Goal: Task Accomplishment & Management: Manage account settings

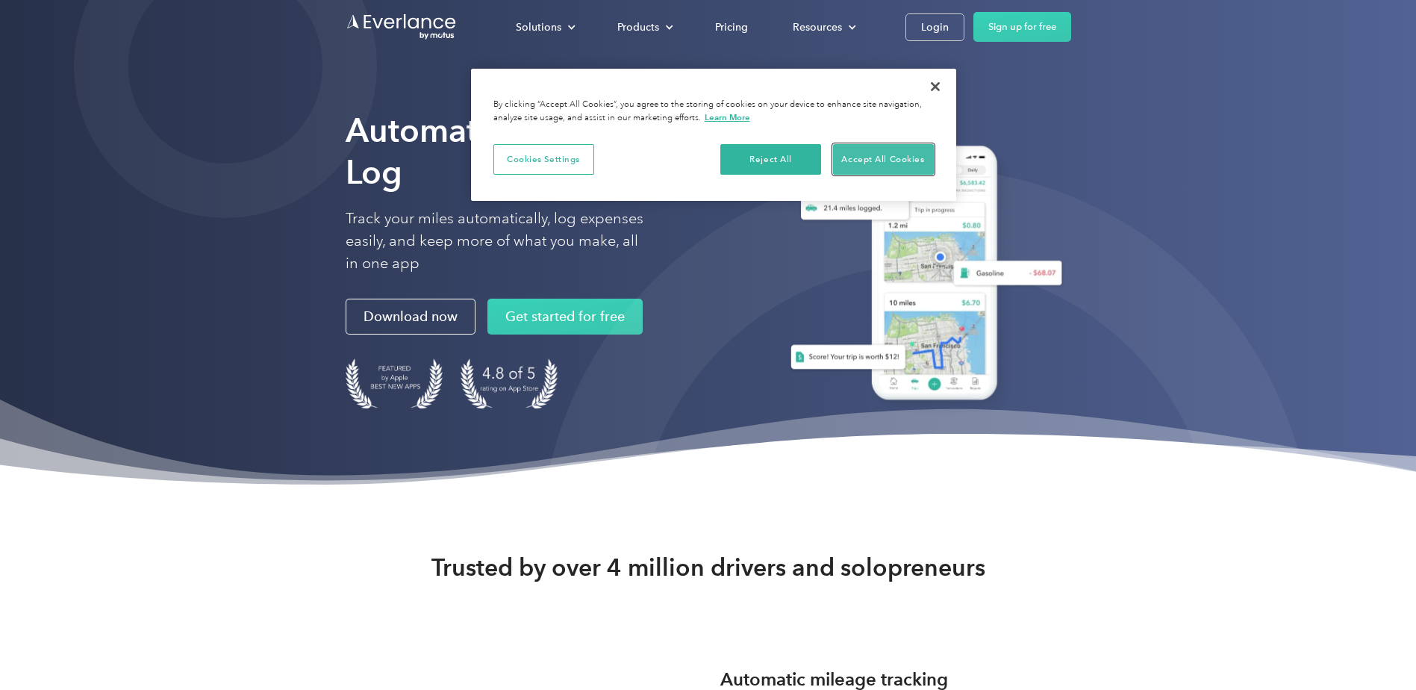
click at [893, 152] on button "Accept All Cookies" at bounding box center [883, 159] width 101 height 31
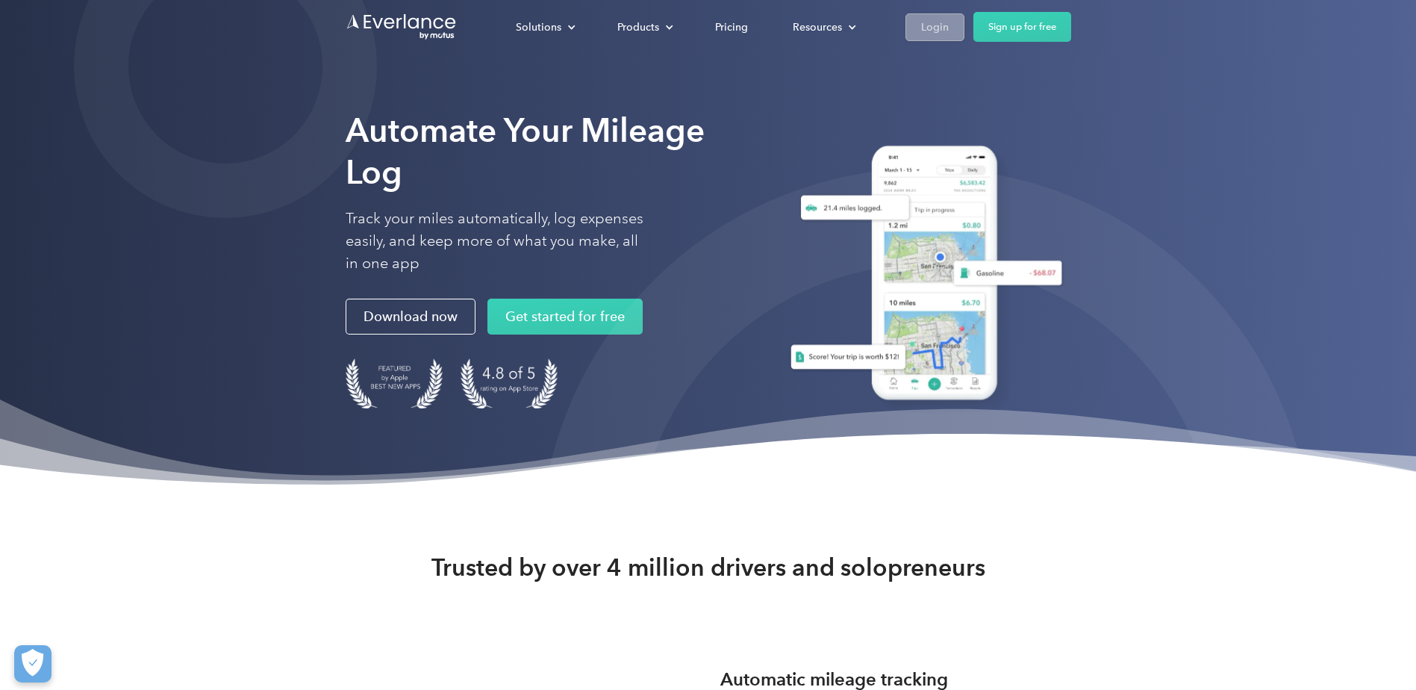
click at [931, 23] on div "Login" at bounding box center [935, 27] width 28 height 19
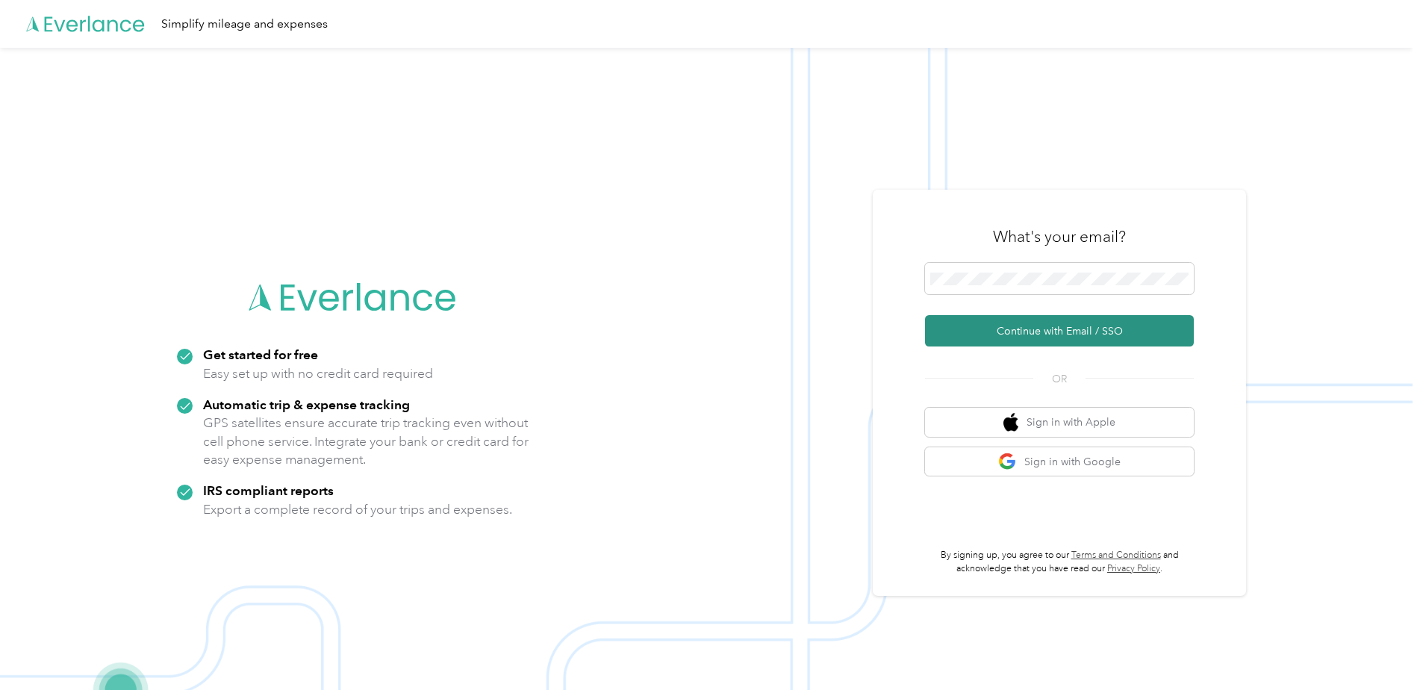
click at [1042, 332] on button "Continue with Email / SSO" at bounding box center [1059, 330] width 269 height 31
click at [1076, 461] on button "Sign in with Google" at bounding box center [1059, 461] width 269 height 29
click at [1029, 458] on button "Sign in with Google" at bounding box center [1059, 461] width 269 height 29
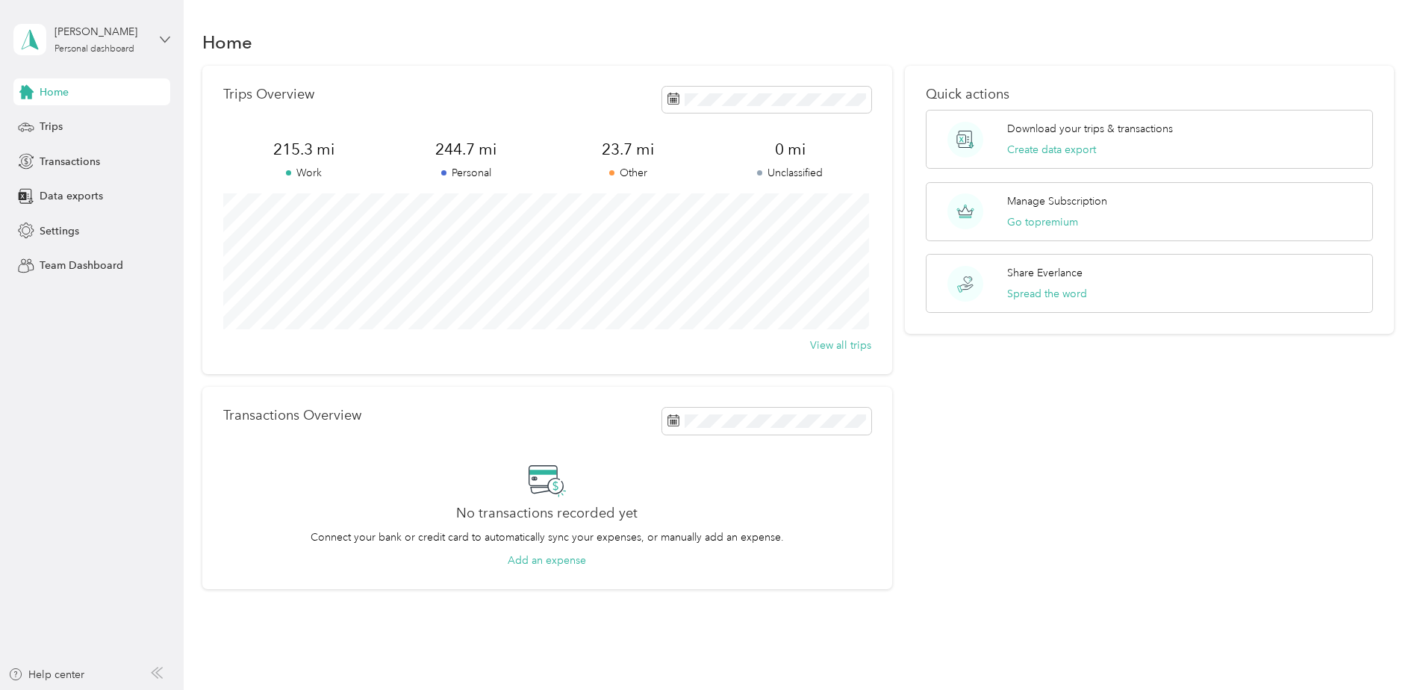
click at [163, 39] on icon at bounding box center [165, 39] width 10 height 10
click at [81, 357] on aside "[PERSON_NAME] Personal dashboard Home Trips Transactions Data exports Settings …" at bounding box center [92, 345] width 184 height 690
click at [63, 227] on span "Settings" at bounding box center [60, 231] width 40 height 16
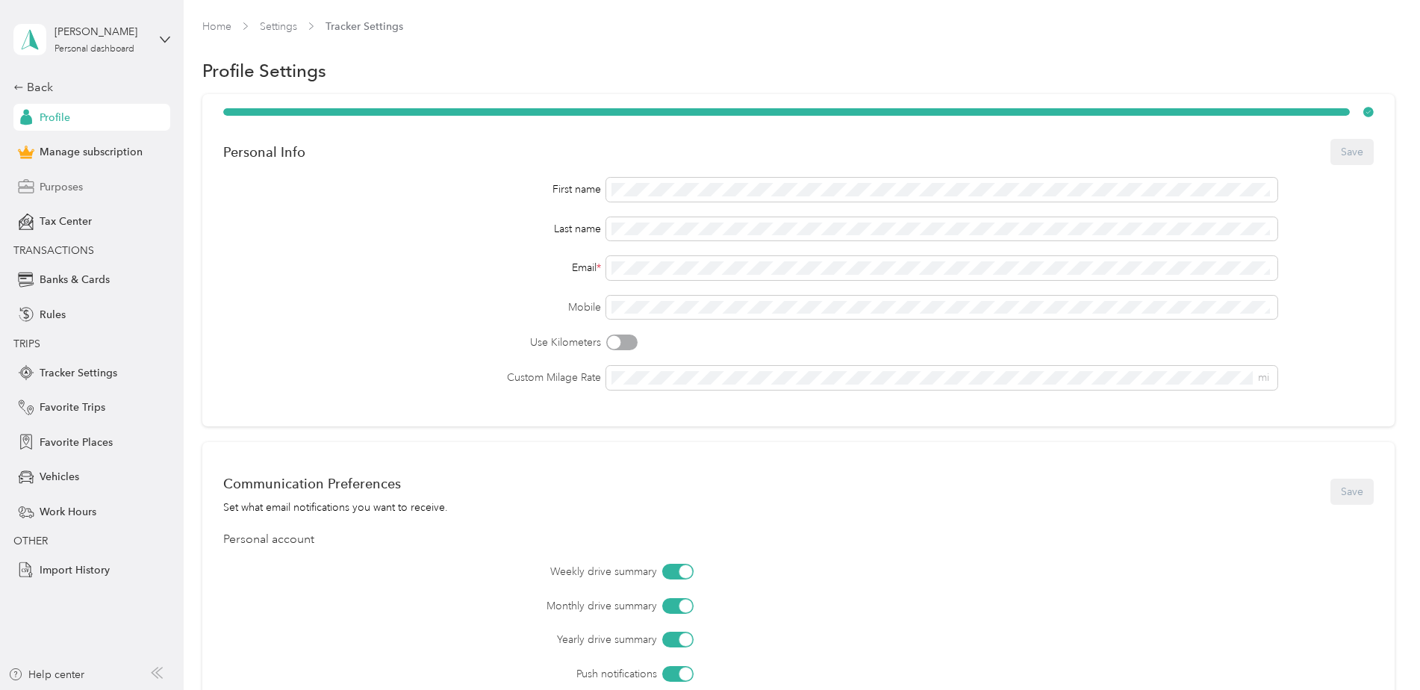
click at [55, 187] on span "Purposes" at bounding box center [61, 187] width 43 height 16
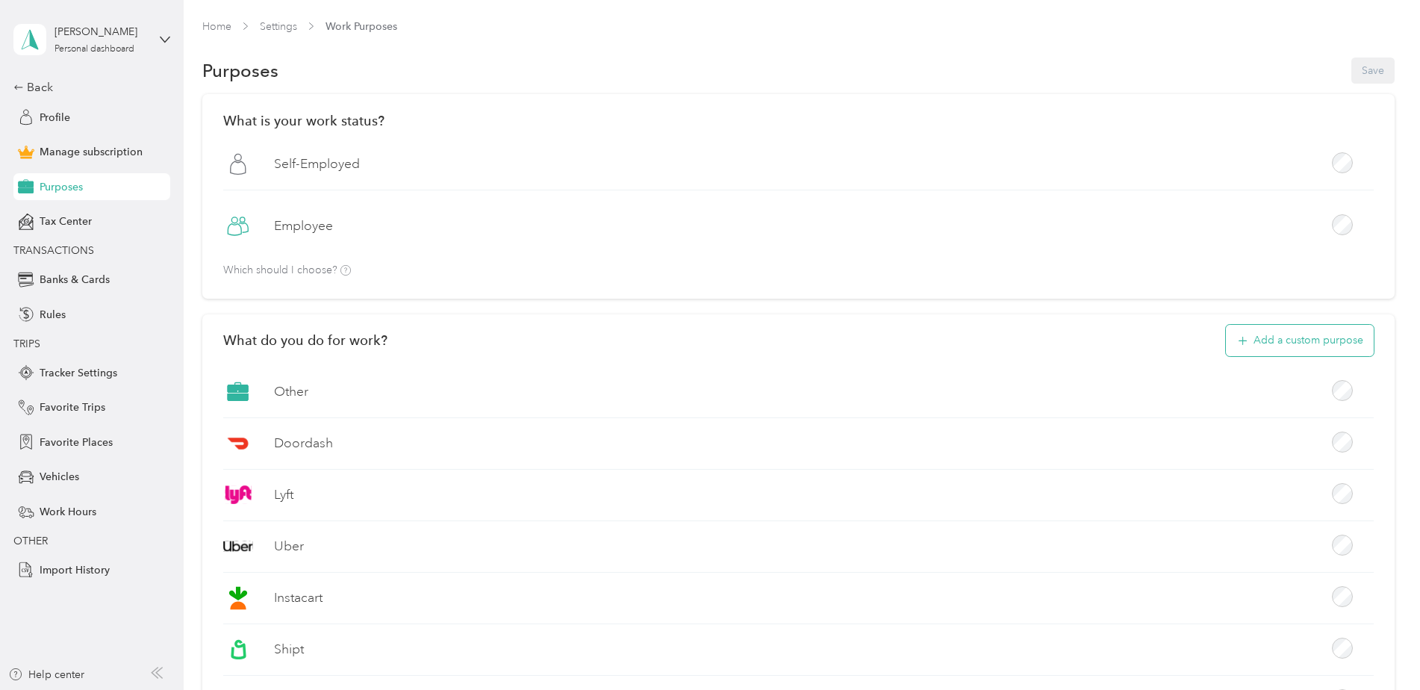
click at [1235, 339] on icon "button" at bounding box center [1241, 340] width 17 height 17
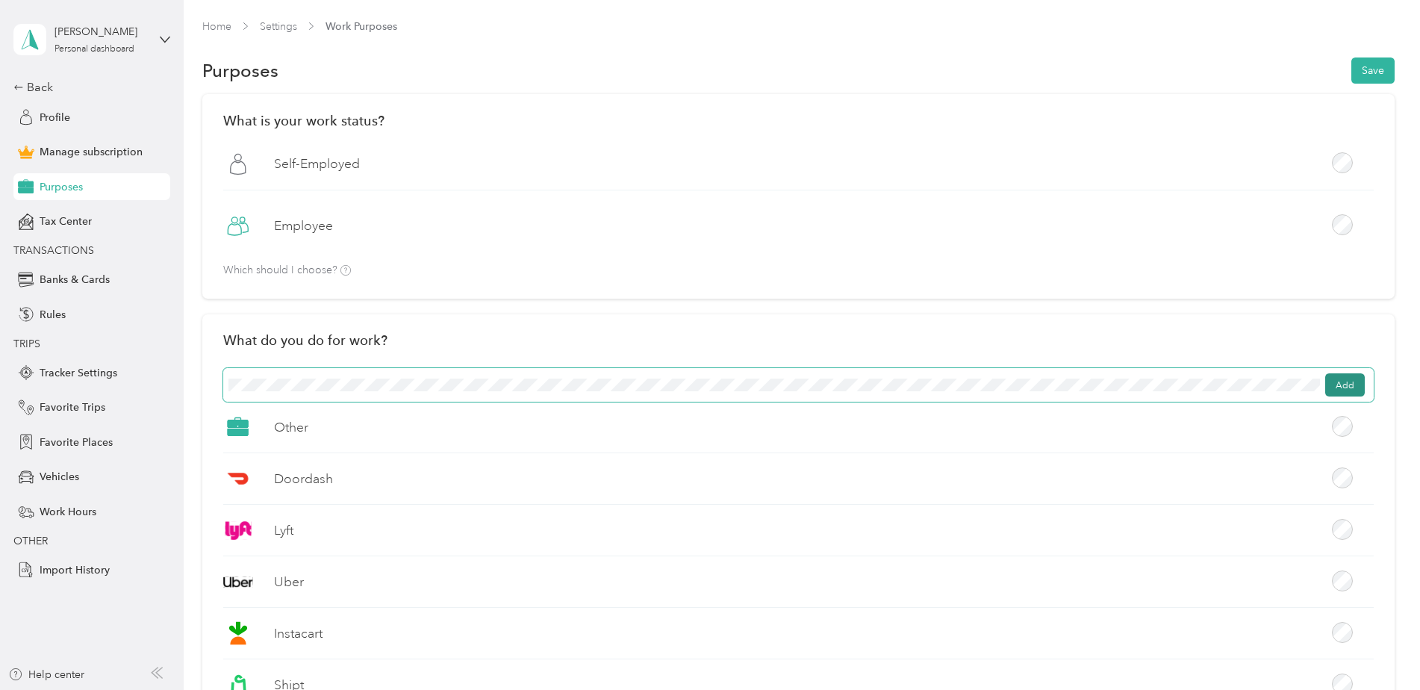
click at [1350, 383] on button "Add" at bounding box center [1345, 385] width 40 height 24
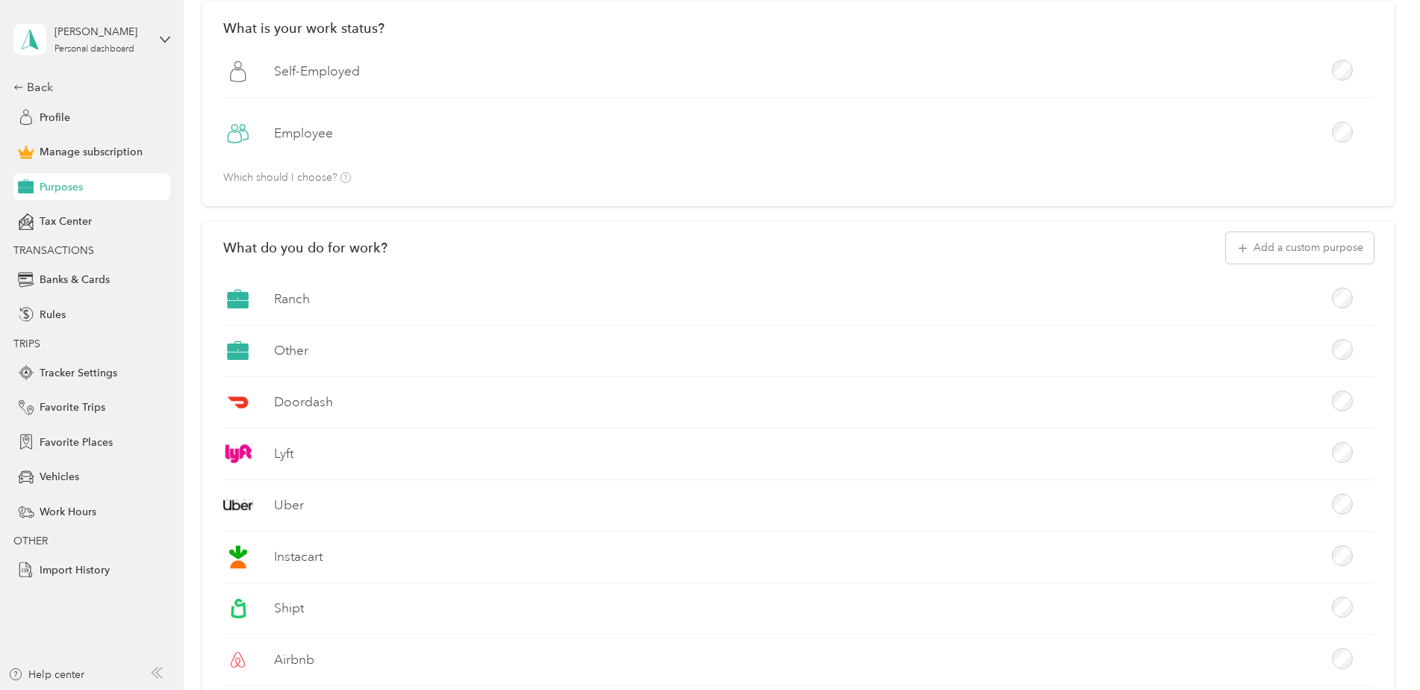
scroll to position [87, 0]
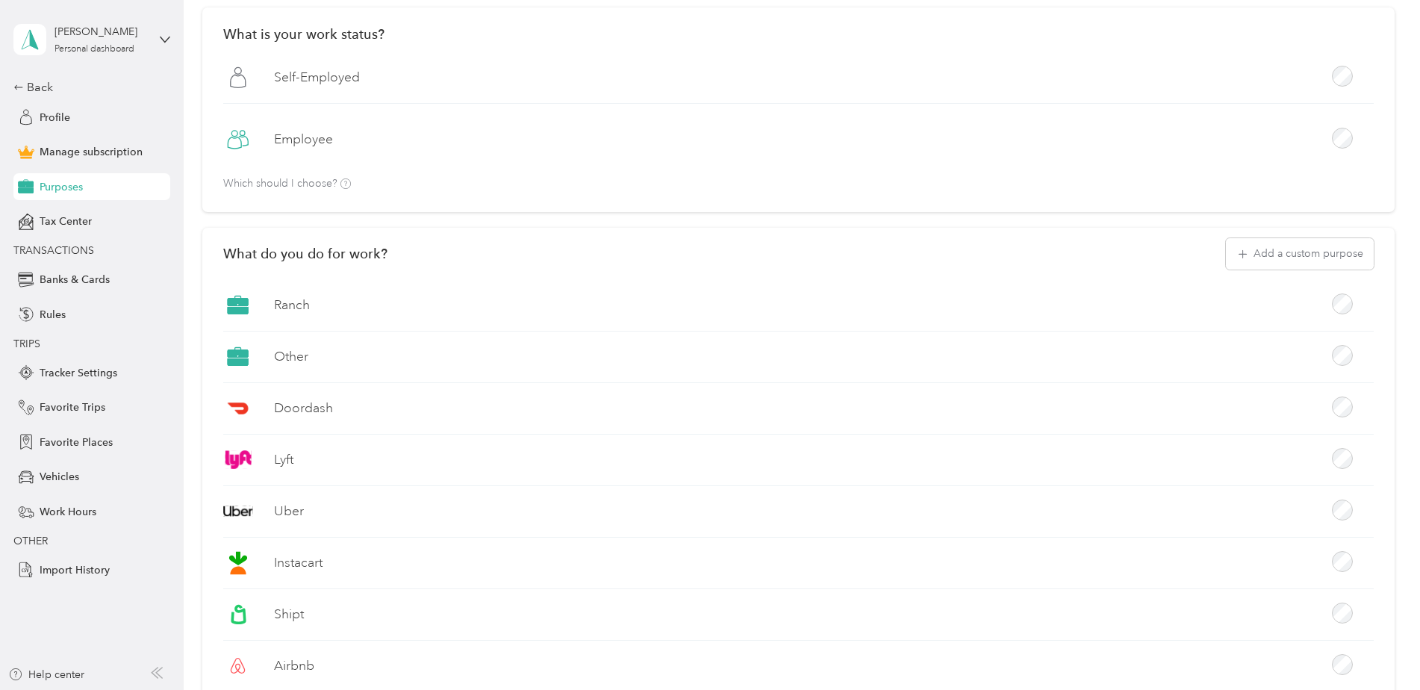
click at [302, 358] on label "Other" at bounding box center [291, 356] width 34 height 19
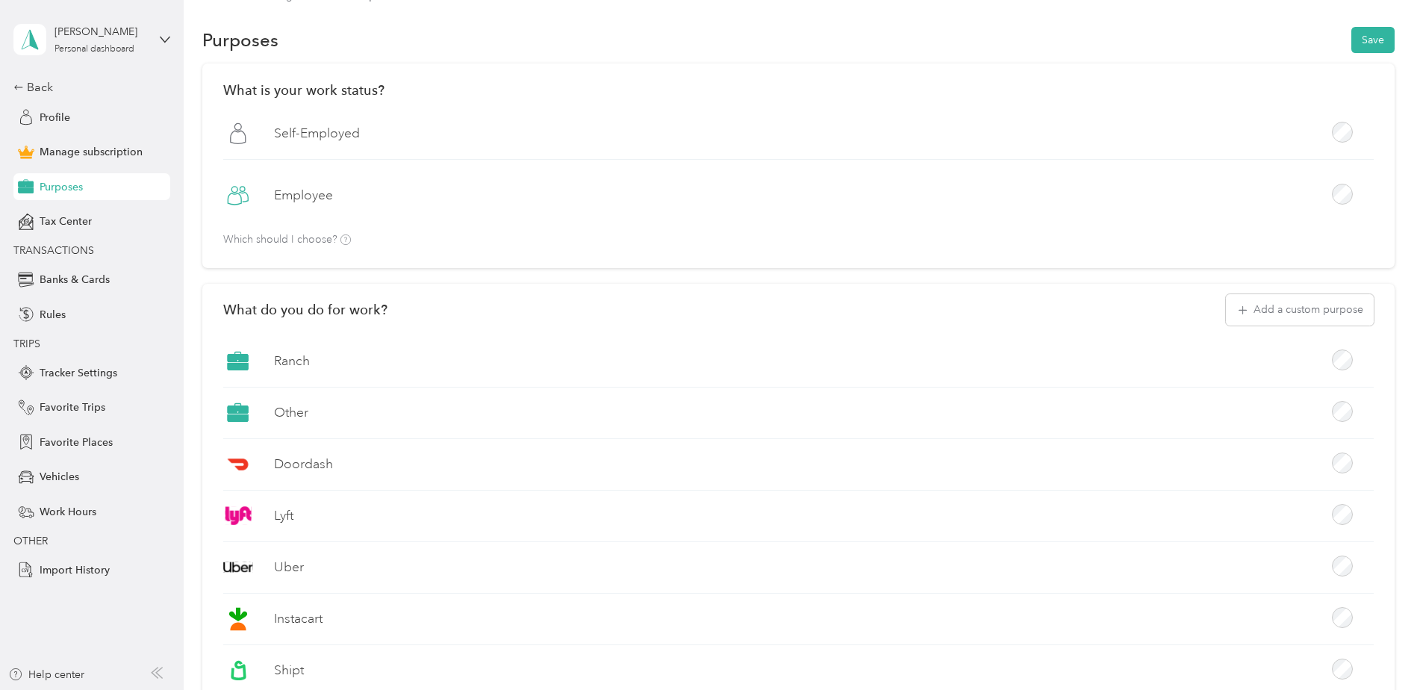
scroll to position [0, 0]
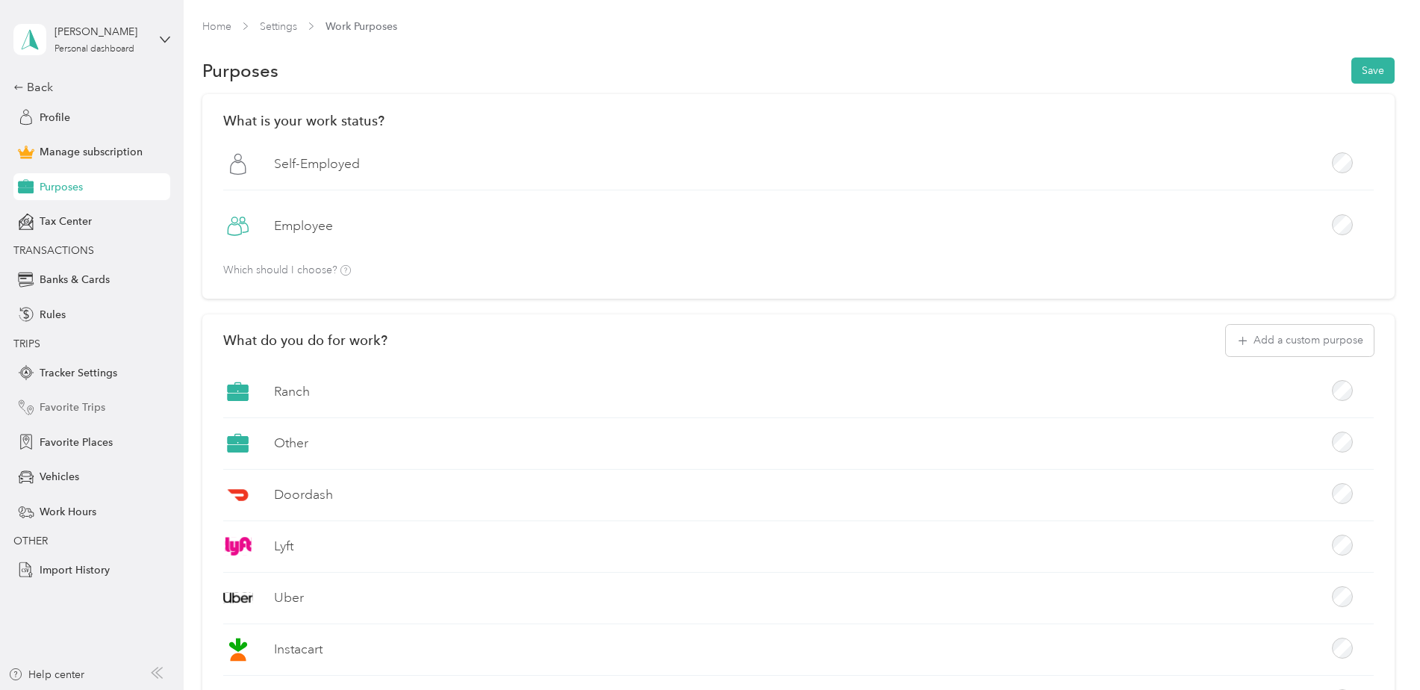
click at [54, 405] on span "Favorite Trips" at bounding box center [73, 407] width 66 height 16
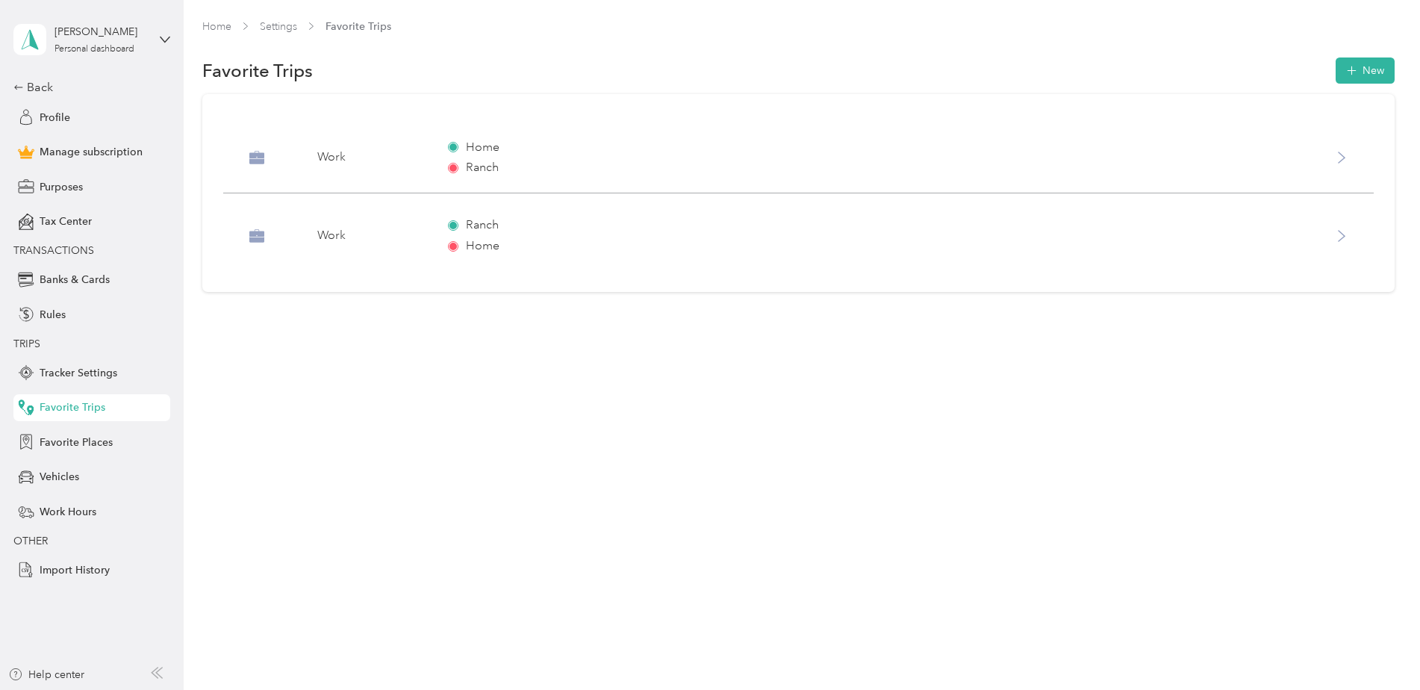
click at [1345, 152] on icon at bounding box center [1342, 158] width 12 height 12
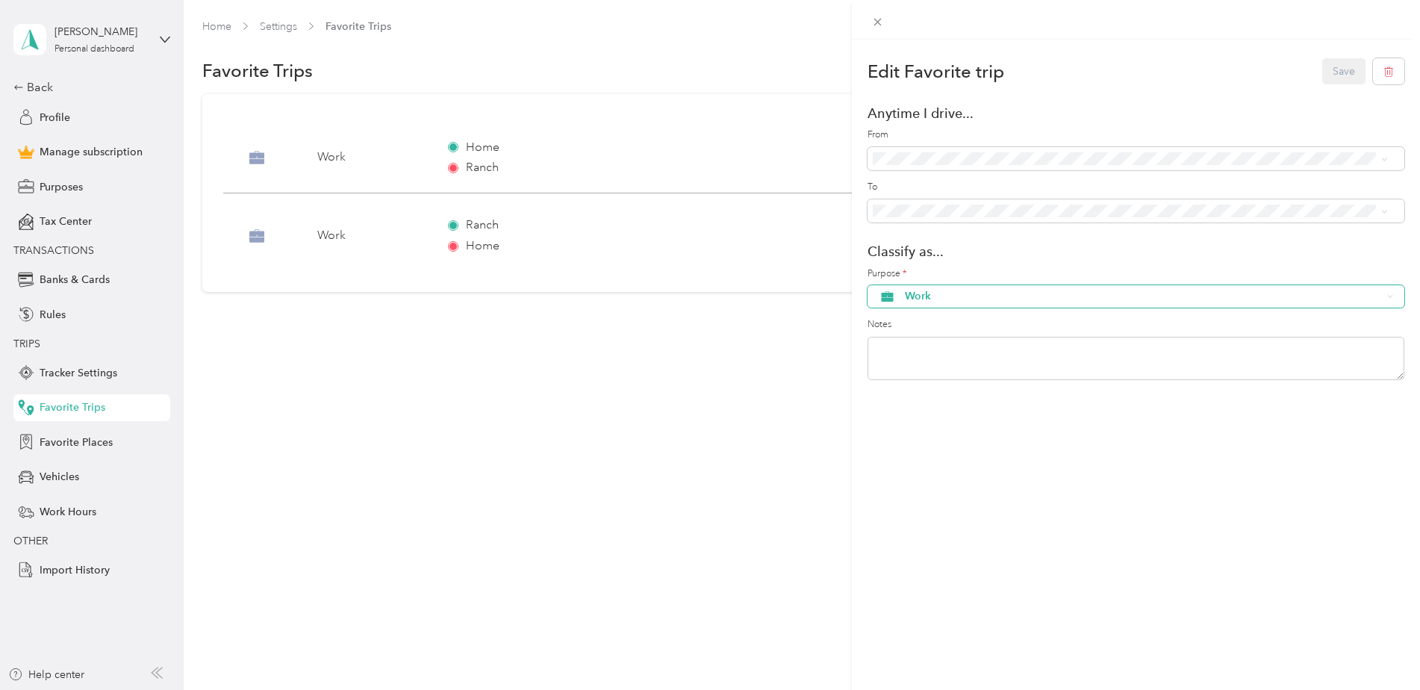
click at [946, 292] on span "Work" at bounding box center [1143, 296] width 477 height 10
click at [920, 370] on span "Ranch" at bounding box center [1144, 374] width 478 height 16
click at [1322, 71] on button "Save" at bounding box center [1343, 71] width 43 height 26
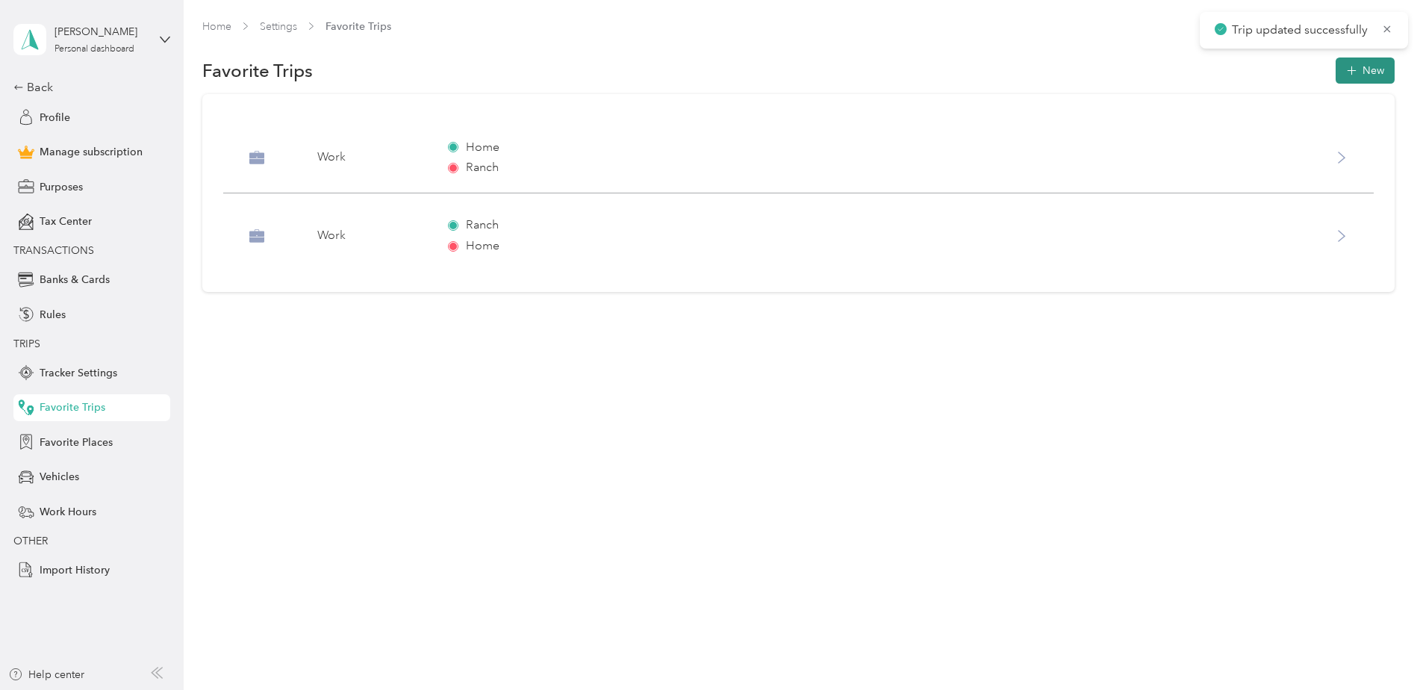
click at [1365, 66] on button "New" at bounding box center [1365, 70] width 59 height 26
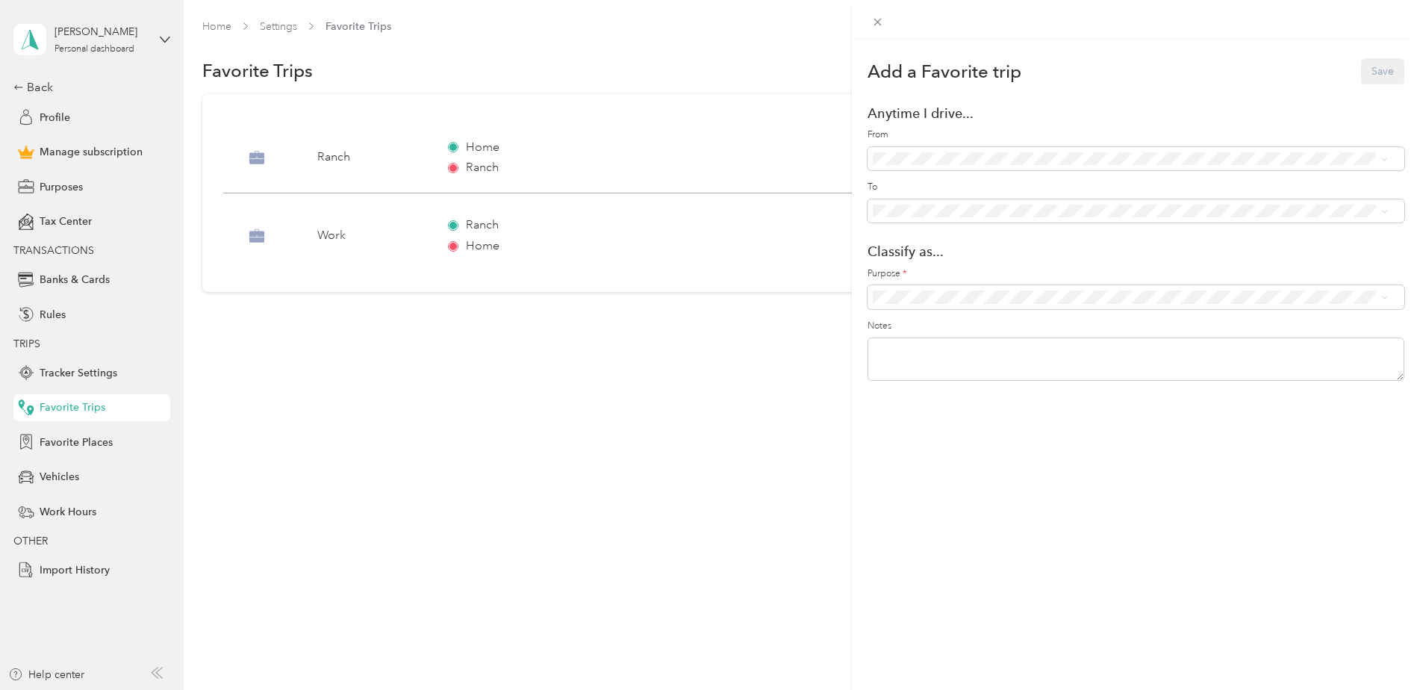
click at [941, 205] on span "TRANSOCEAN ([STREET_ADDRESS])" at bounding box center [999, 207] width 175 height 13
click at [942, 289] on span "Ranch ([GEOGRAPHIC_DATA])" at bounding box center [984, 284] width 145 height 13
click at [911, 372] on span "Ranch" at bounding box center [1144, 368] width 478 height 16
click at [1373, 71] on button "Save" at bounding box center [1382, 71] width 43 height 26
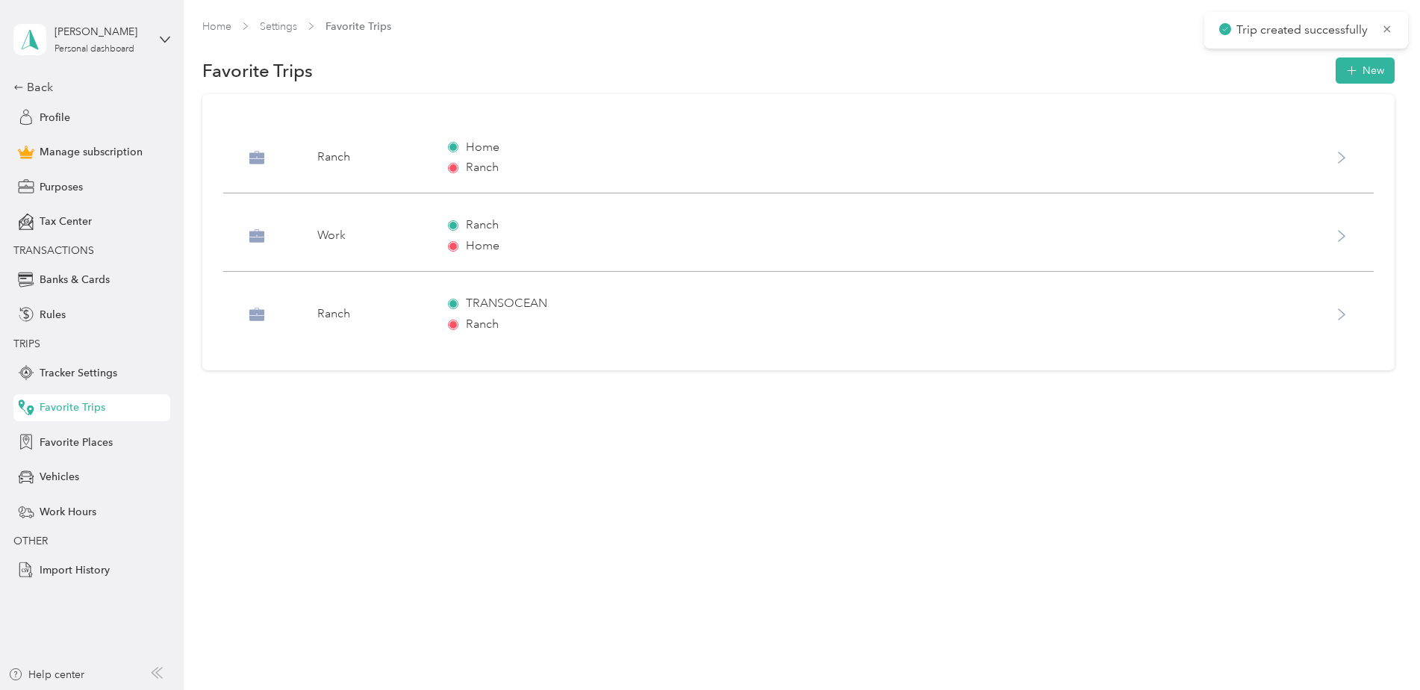
click at [325, 234] on div "Work" at bounding box center [369, 236] width 105 height 18
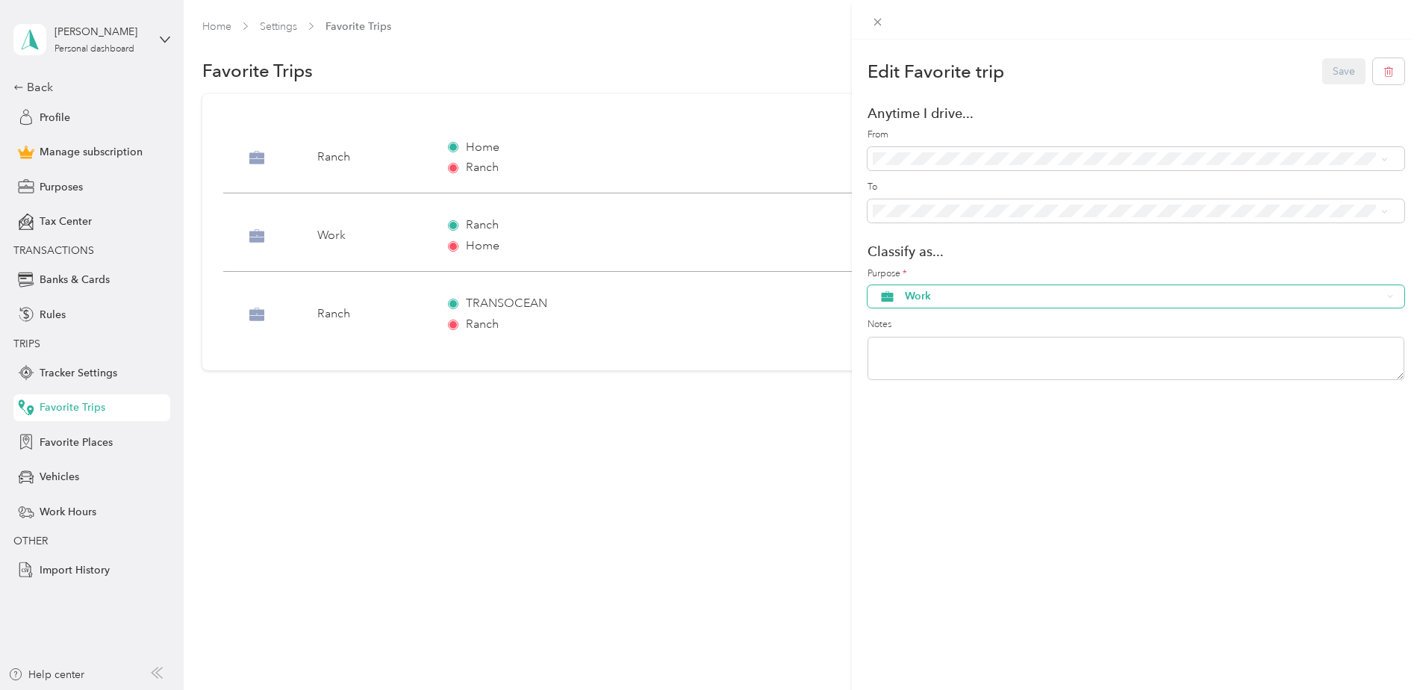
click at [947, 295] on span "Work" at bounding box center [1143, 296] width 477 height 10
click at [914, 370] on span "Ranch" at bounding box center [1144, 369] width 478 height 16
click at [1323, 67] on button "Save" at bounding box center [1343, 71] width 43 height 26
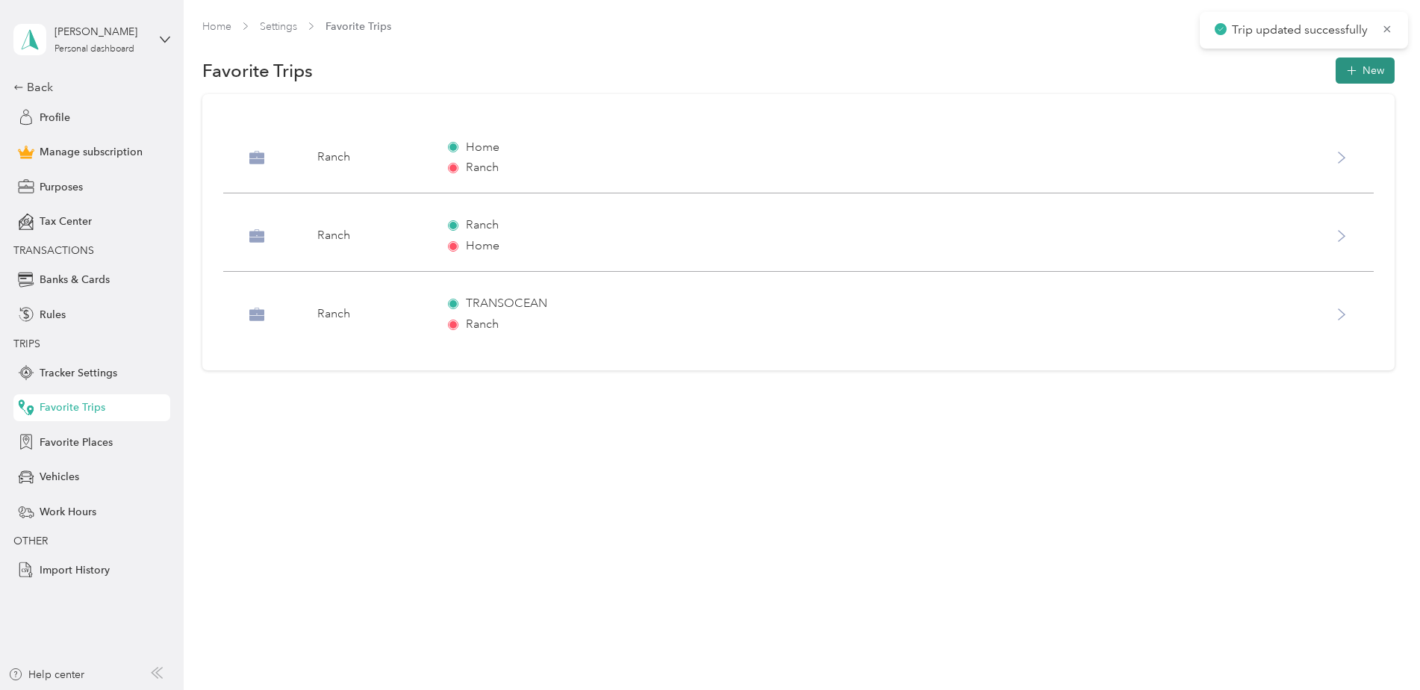
click at [1359, 67] on icon "button" at bounding box center [1351, 71] width 16 height 16
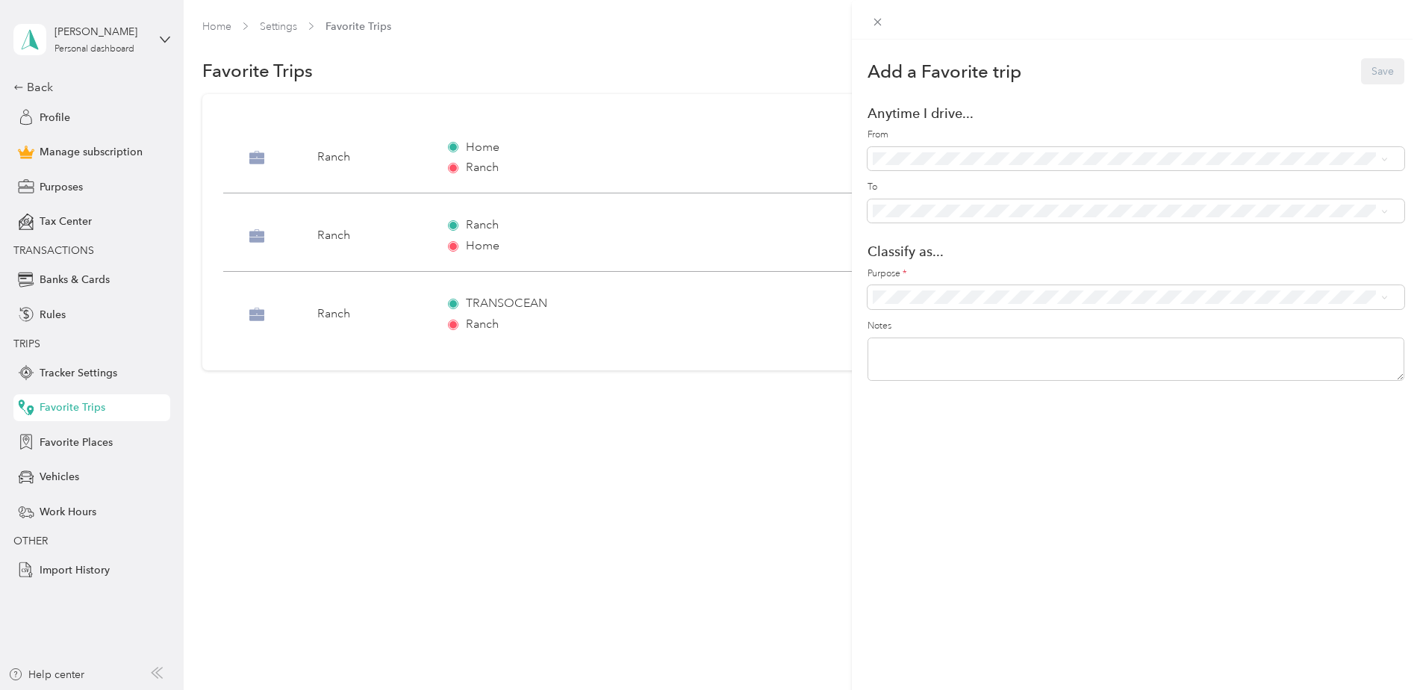
click at [916, 240] on span "Ranch ([GEOGRAPHIC_DATA])" at bounding box center [984, 237] width 145 height 13
click at [925, 257] on div "TRANSOCEAN ([STREET_ADDRESS])" at bounding box center [1147, 261] width 471 height 16
click at [917, 370] on span "Ranch" at bounding box center [1144, 368] width 478 height 16
click at [1378, 75] on button "Save" at bounding box center [1382, 71] width 43 height 26
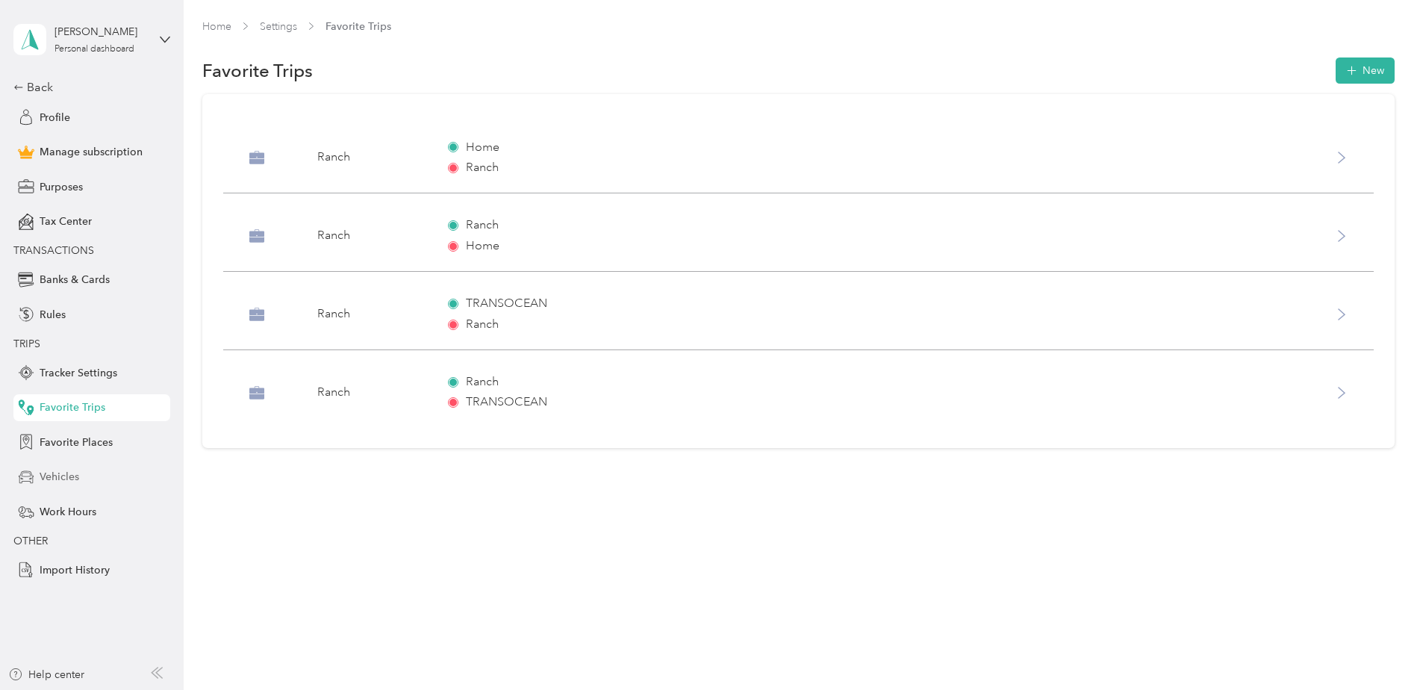
click at [49, 474] on span "Vehicles" at bounding box center [60, 477] width 40 height 16
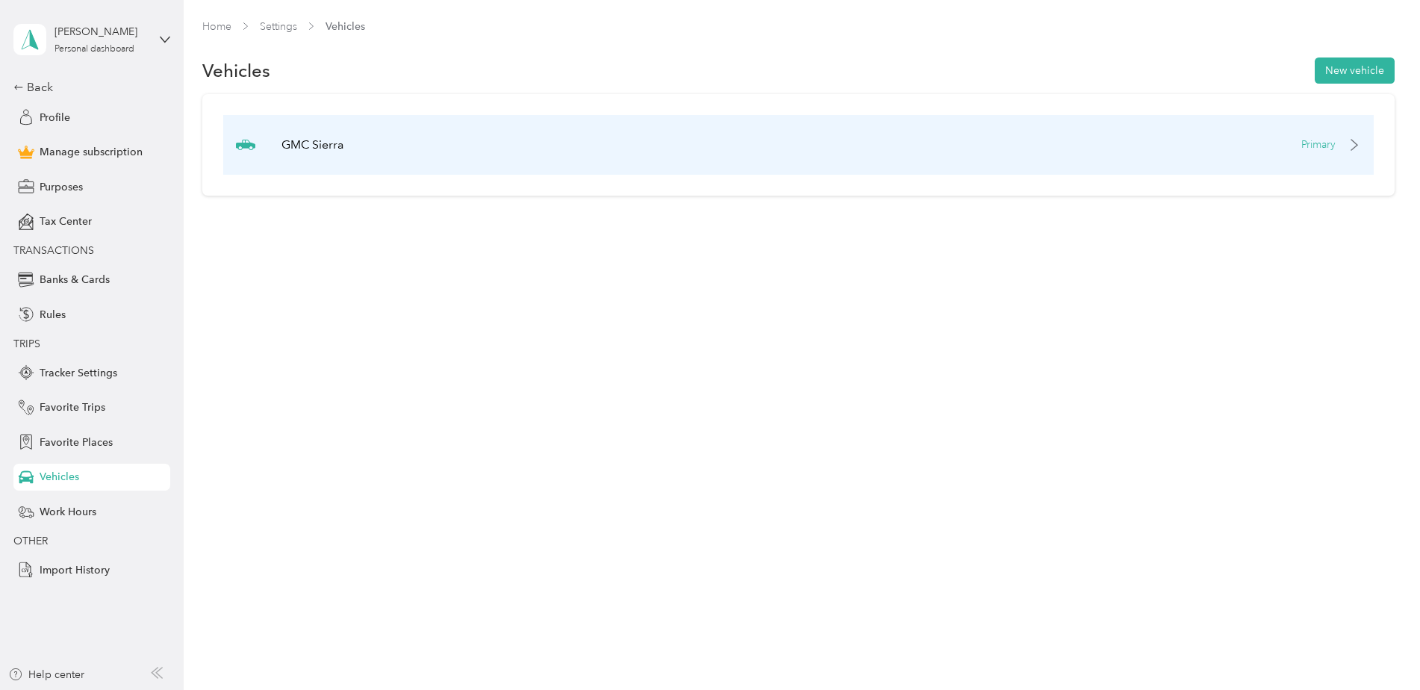
click at [1331, 138] on p "Primary" at bounding box center [1318, 145] width 34 height 16
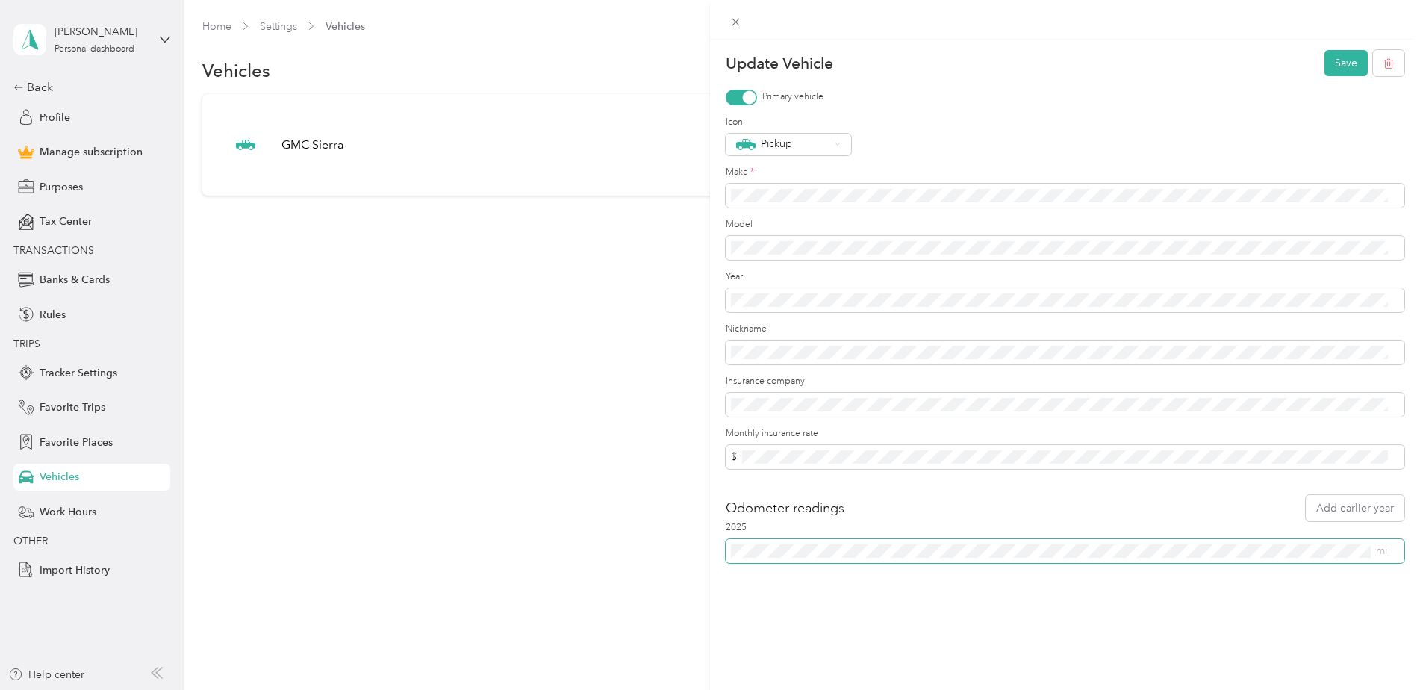
click at [1382, 555] on span "mi" at bounding box center [1381, 550] width 11 height 13
click at [1260, 632] on div "Update Vehicle Save Primary vehicle Icon Pickup Make * Model Year Nickname Insu…" at bounding box center [1065, 385] width 710 height 690
click at [1336, 57] on button "Save" at bounding box center [1345, 63] width 43 height 26
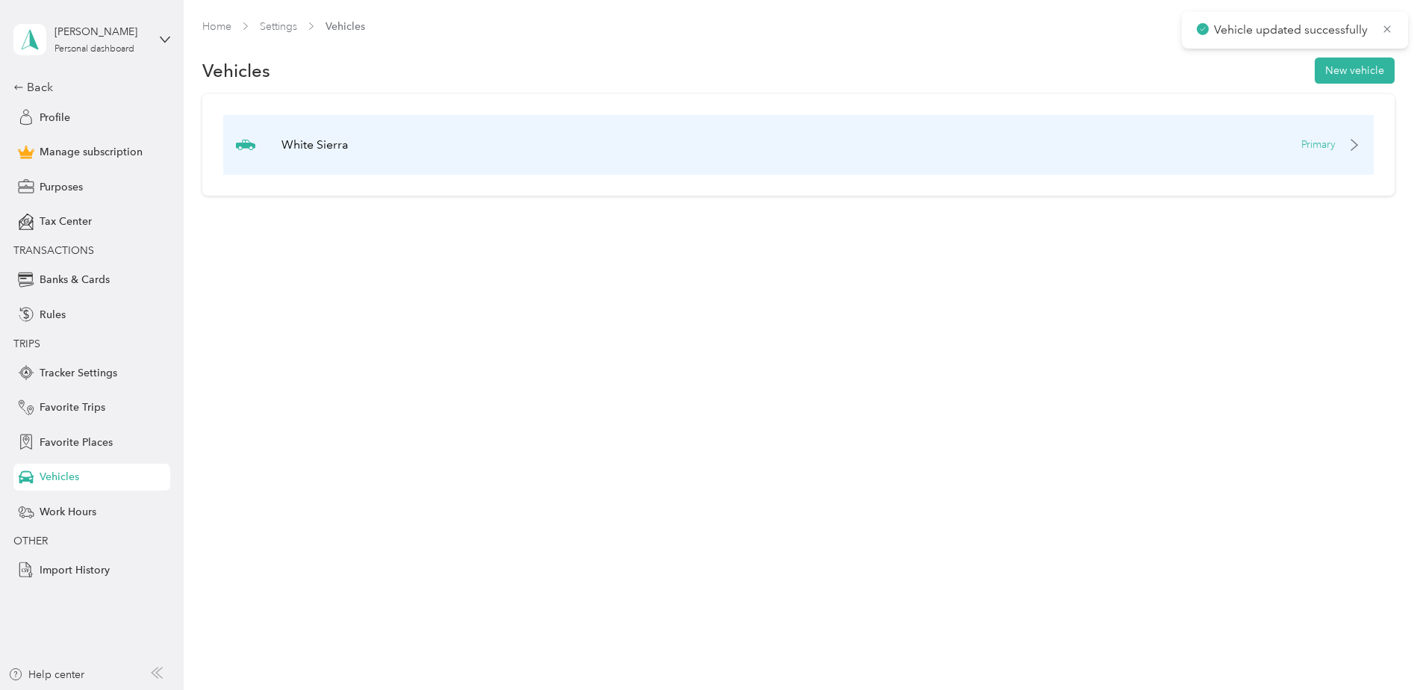
click at [1336, 146] on p "Primary" at bounding box center [1318, 145] width 34 height 16
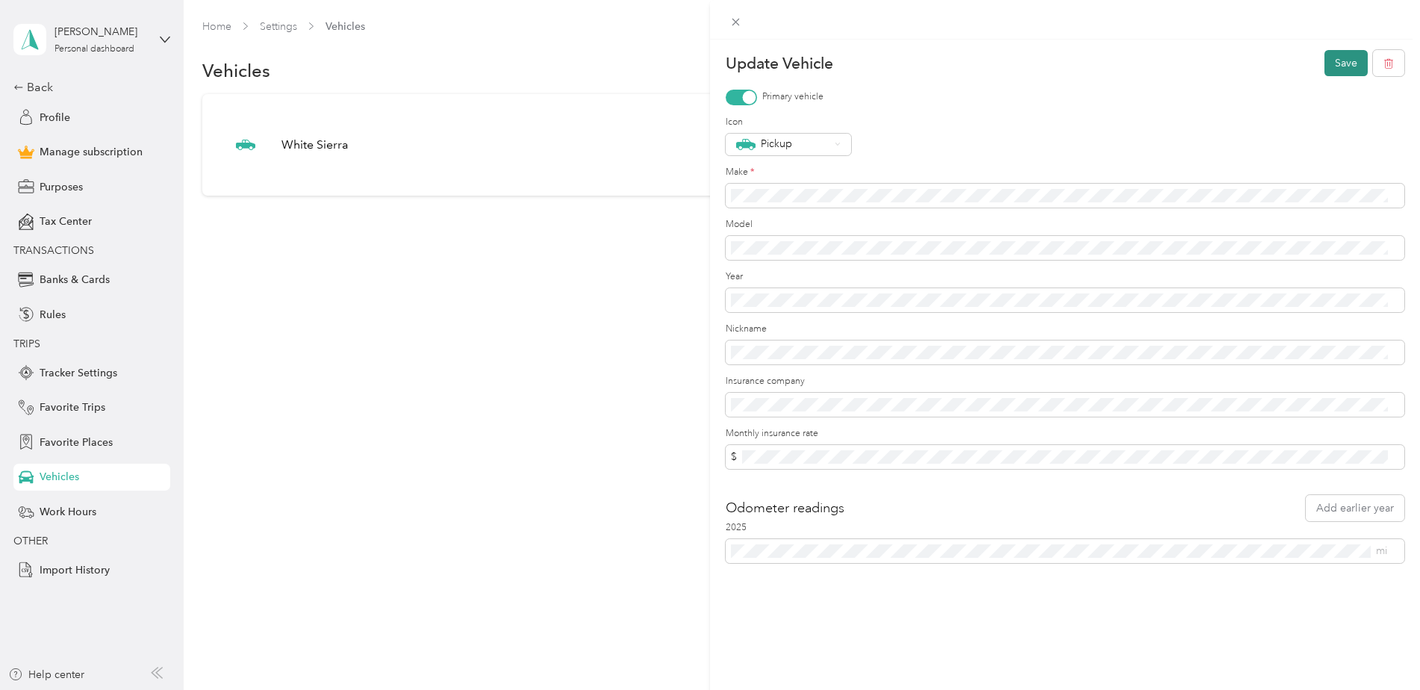
click at [1326, 65] on button "Save" at bounding box center [1345, 63] width 43 height 26
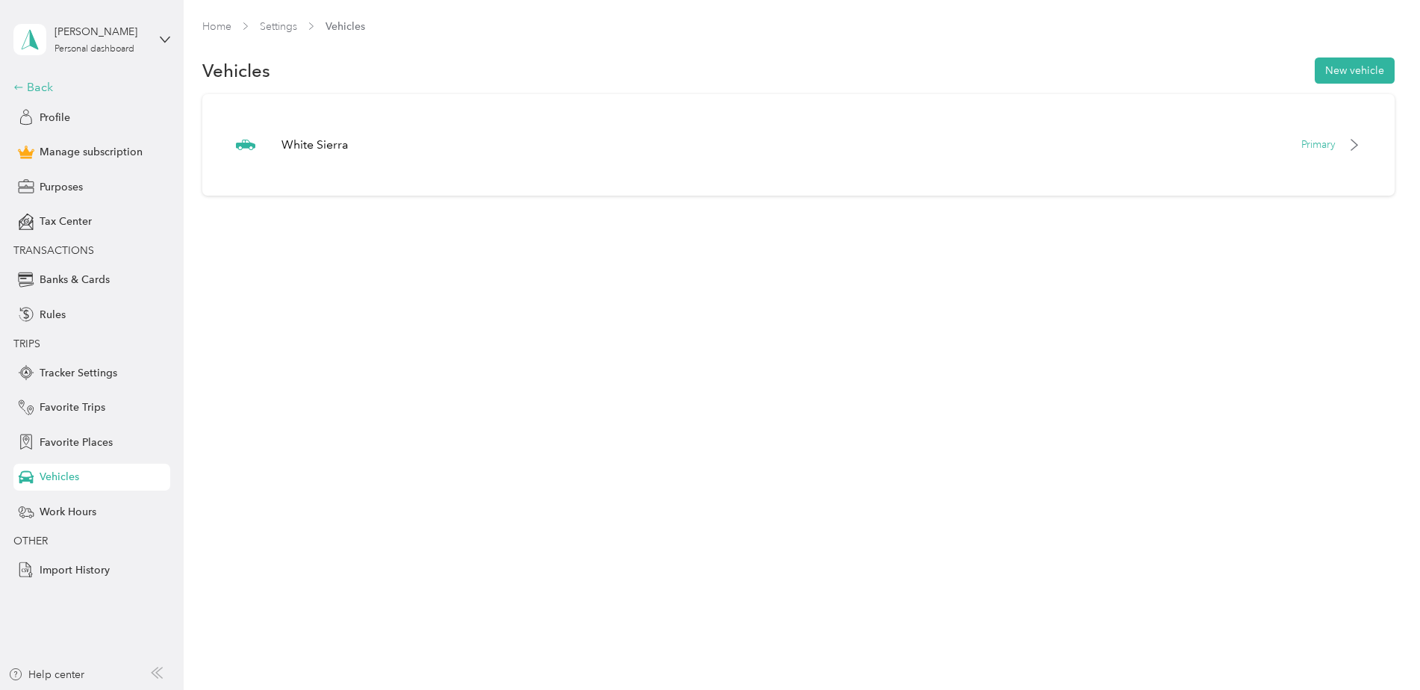
click at [27, 86] on div "Back" at bounding box center [87, 87] width 149 height 18
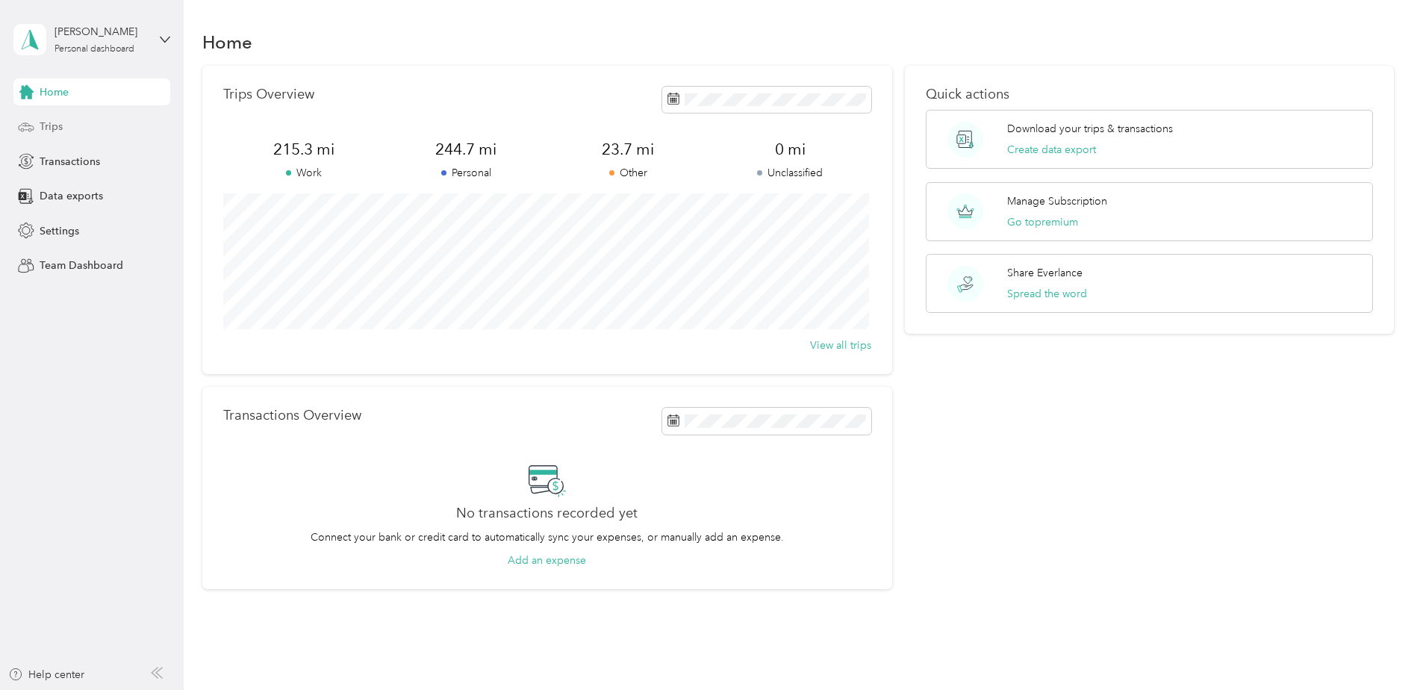
click at [37, 125] on div "Trips" at bounding box center [91, 126] width 157 height 27
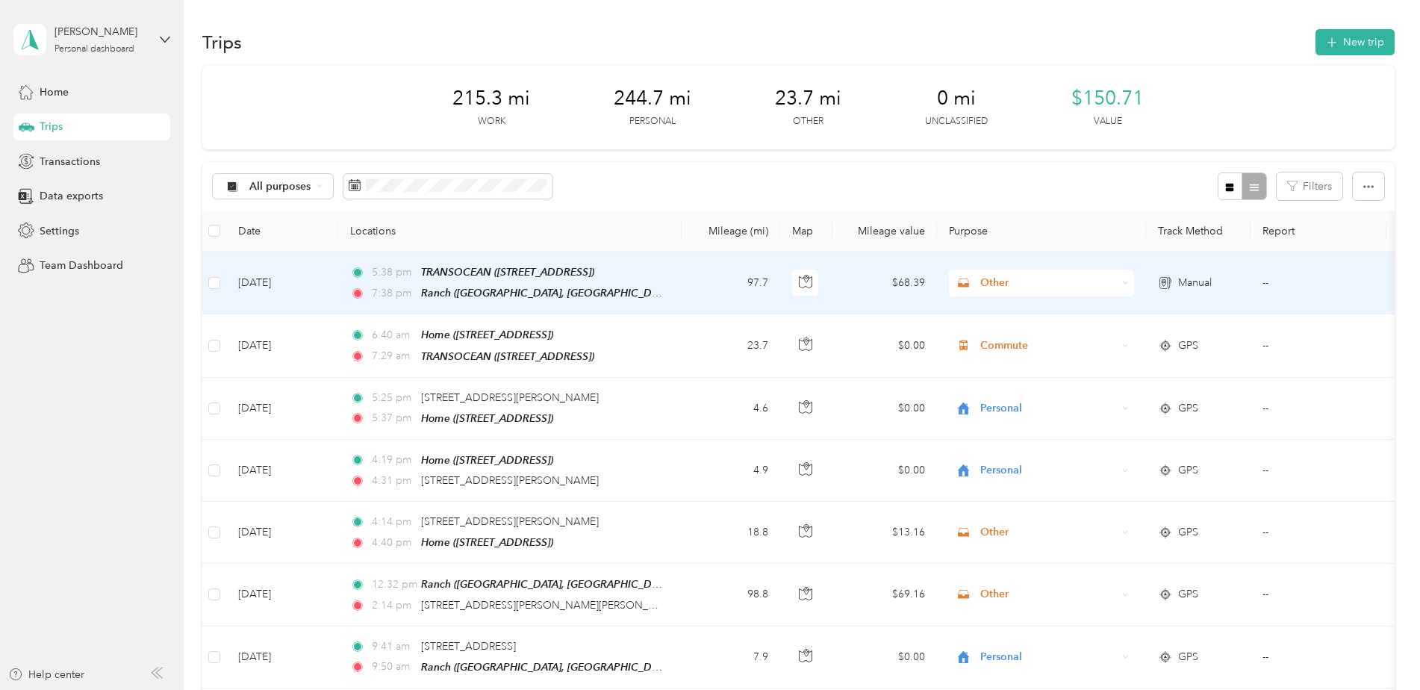
click at [997, 281] on span "Other" at bounding box center [1048, 283] width 137 height 16
click at [994, 362] on span "Ranch" at bounding box center [1054, 354] width 138 height 16
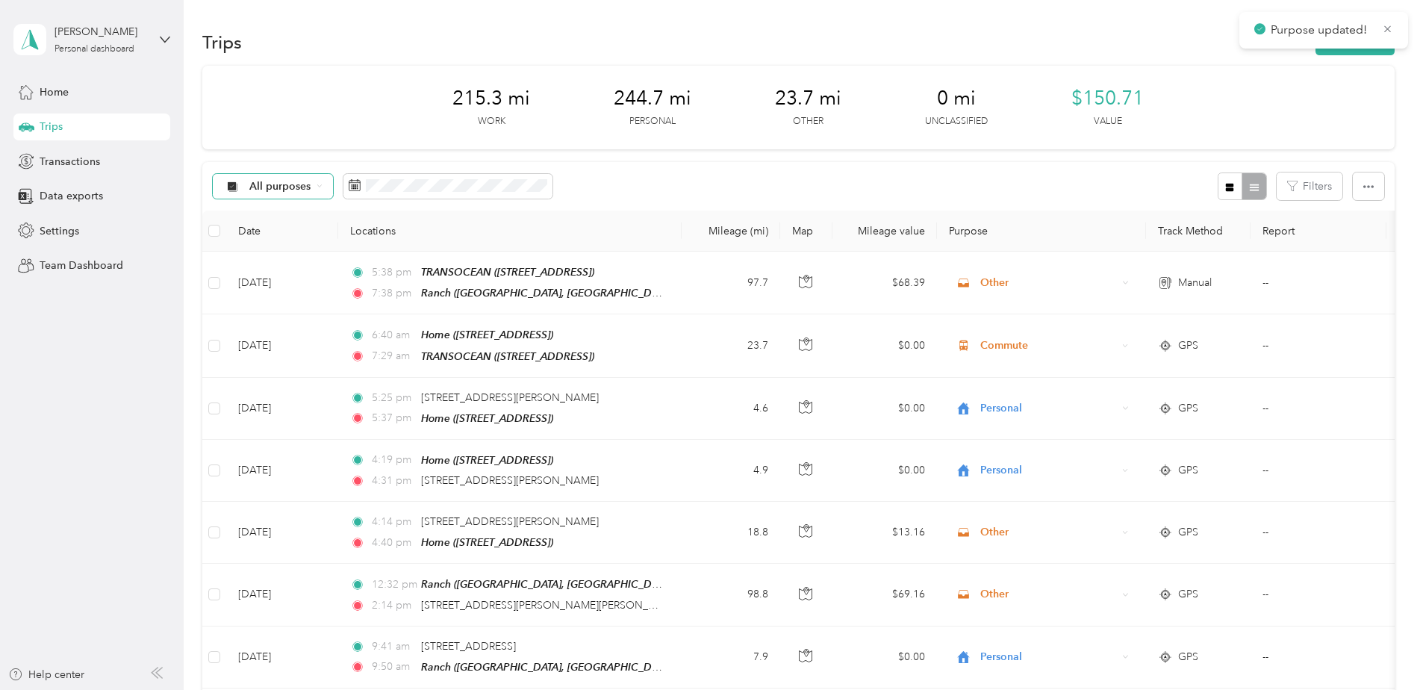
click at [278, 187] on span "All purposes" at bounding box center [280, 186] width 62 height 10
click at [267, 340] on span "Other" at bounding box center [285, 344] width 72 height 16
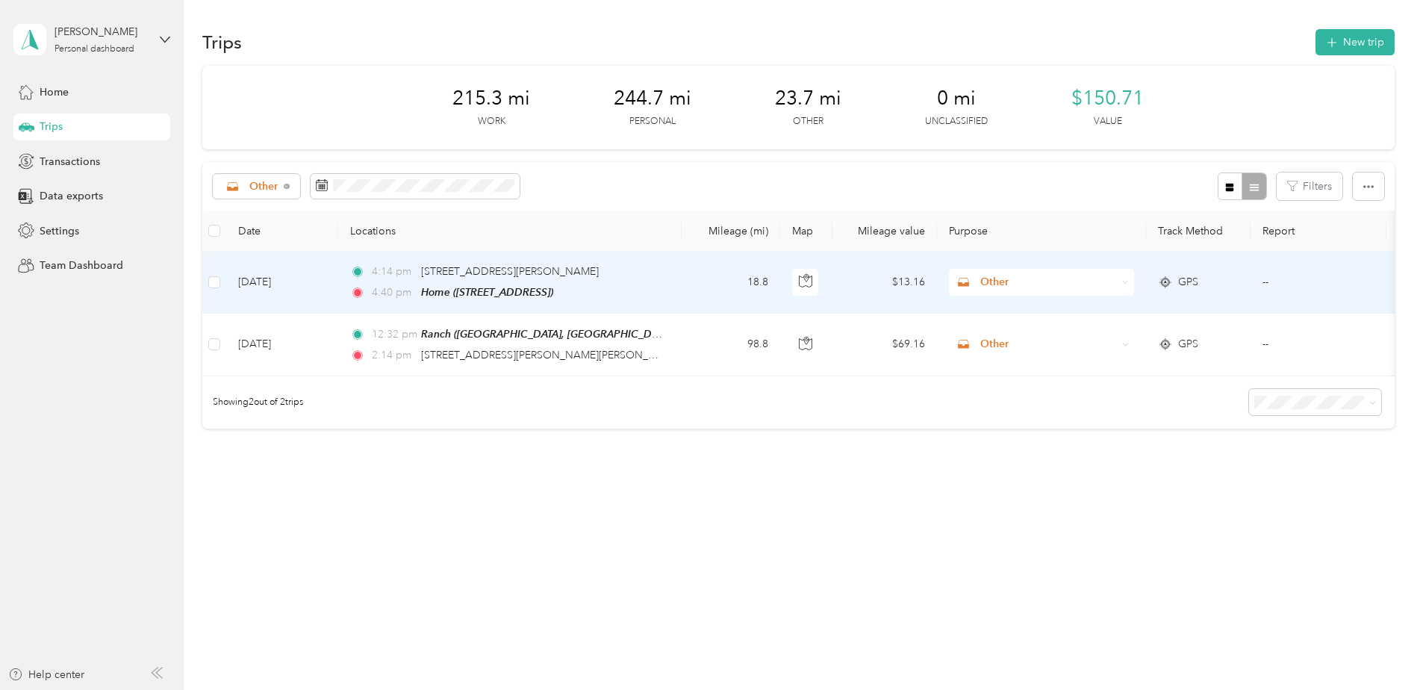
click at [1120, 284] on div "Other" at bounding box center [1041, 282] width 185 height 27
click at [1028, 336] on span "Personal" at bounding box center [1054, 328] width 138 height 16
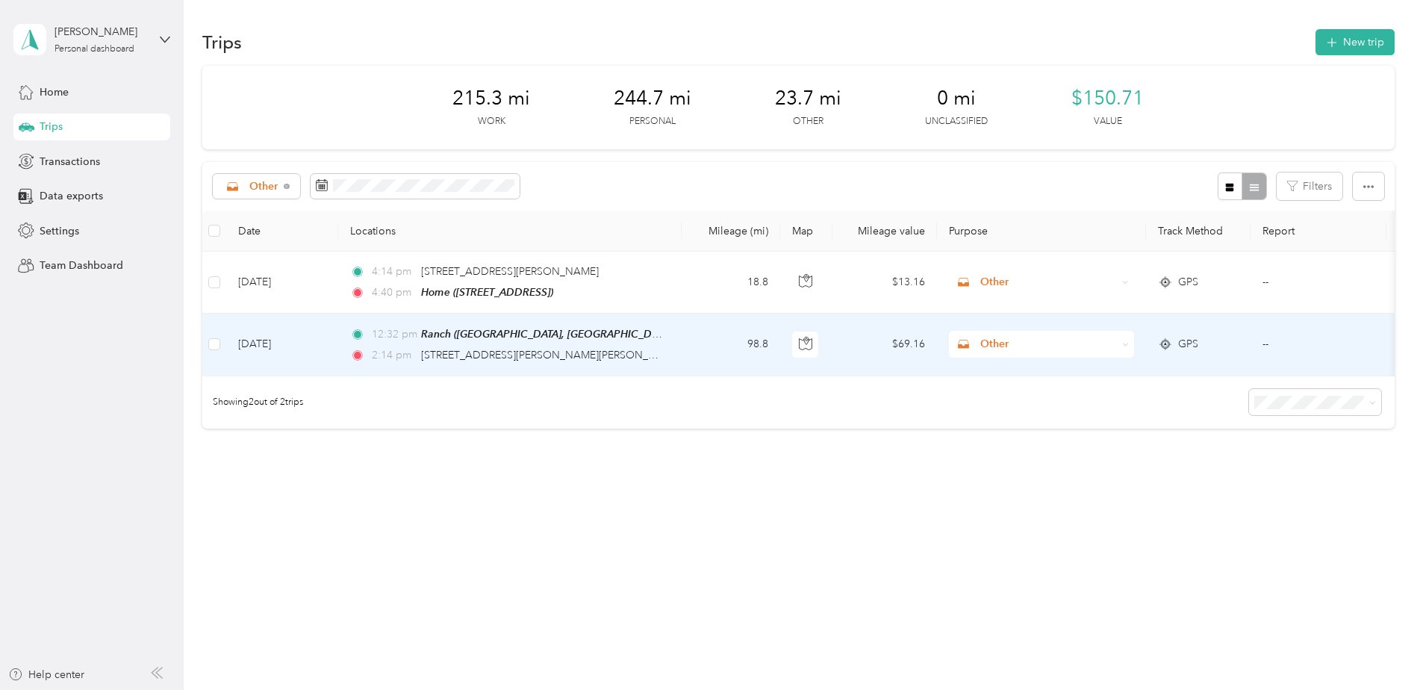
click at [1121, 343] on div "Other" at bounding box center [1041, 344] width 185 height 27
click at [1017, 394] on span "Personal" at bounding box center [1054, 393] width 138 height 16
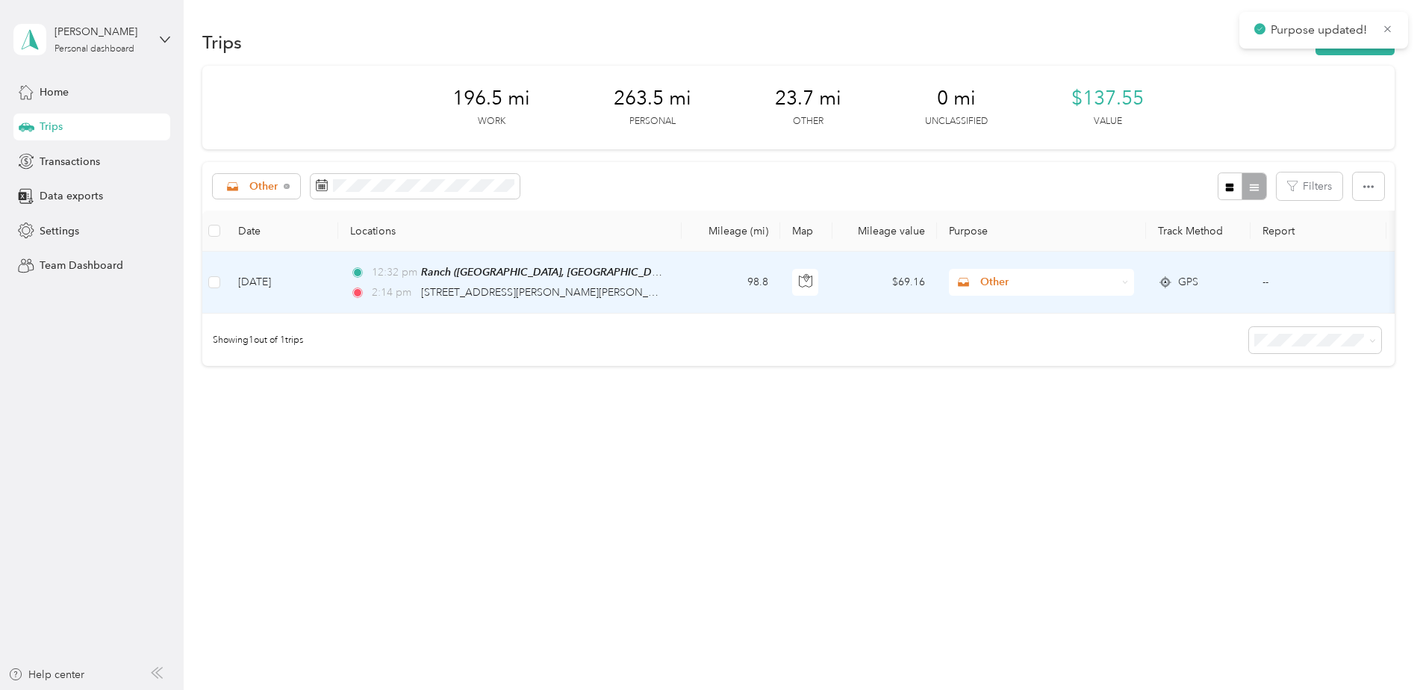
click at [1119, 278] on div "Other" at bounding box center [1041, 282] width 185 height 27
click at [1009, 333] on span "Personal" at bounding box center [1054, 336] width 138 height 16
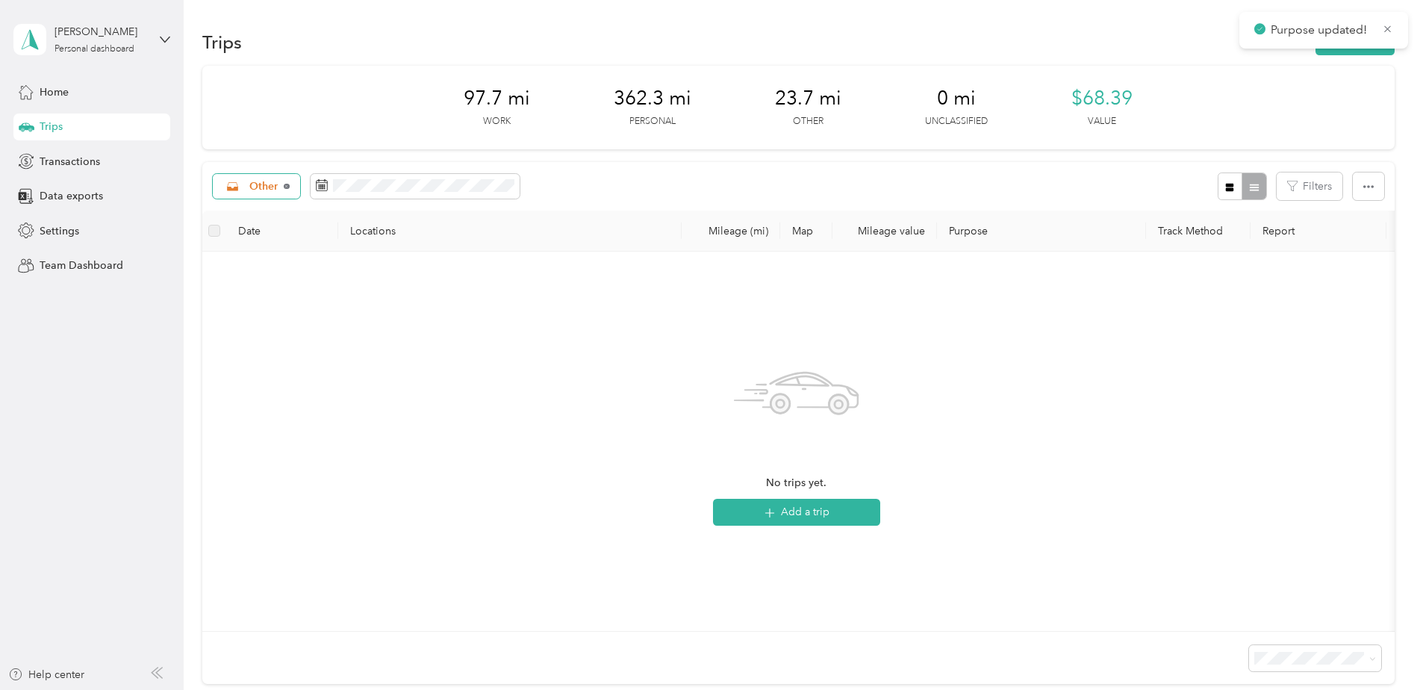
click at [287, 187] on icon at bounding box center [287, 186] width 2 height 2
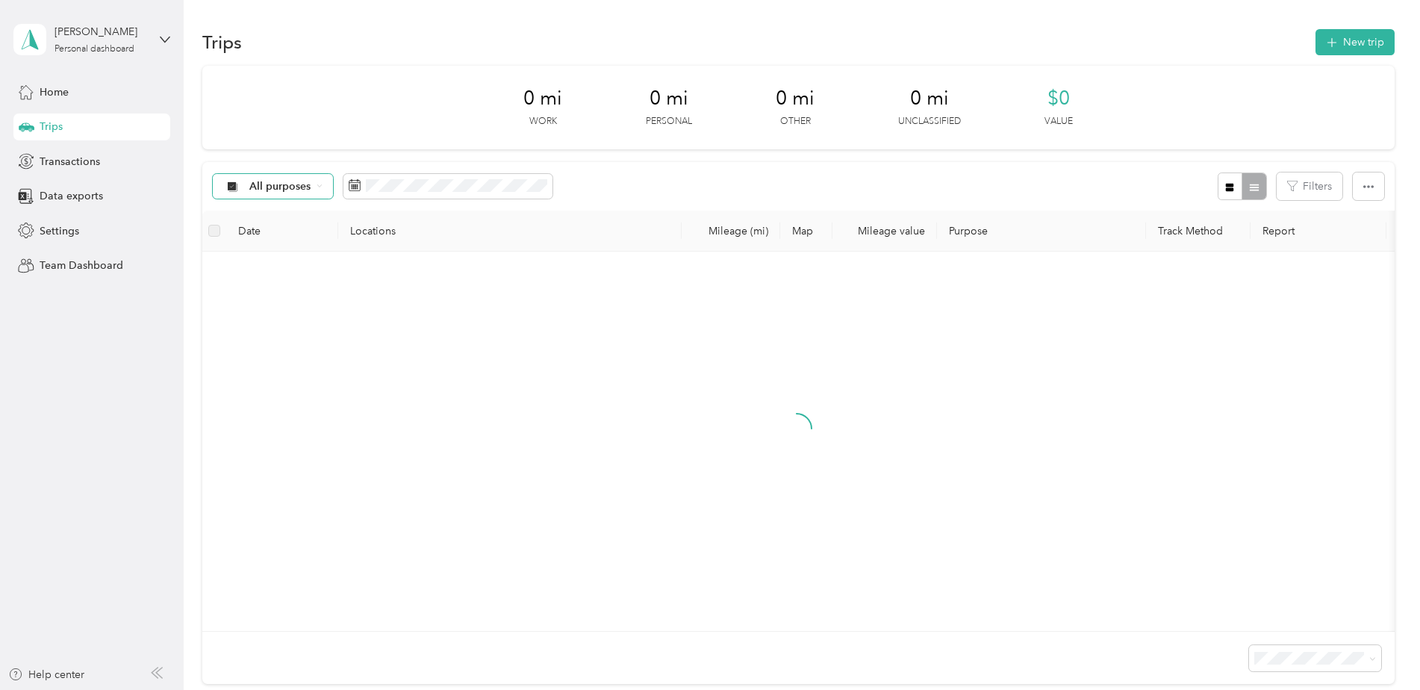
click at [287, 187] on span "All purposes" at bounding box center [280, 186] width 62 height 10
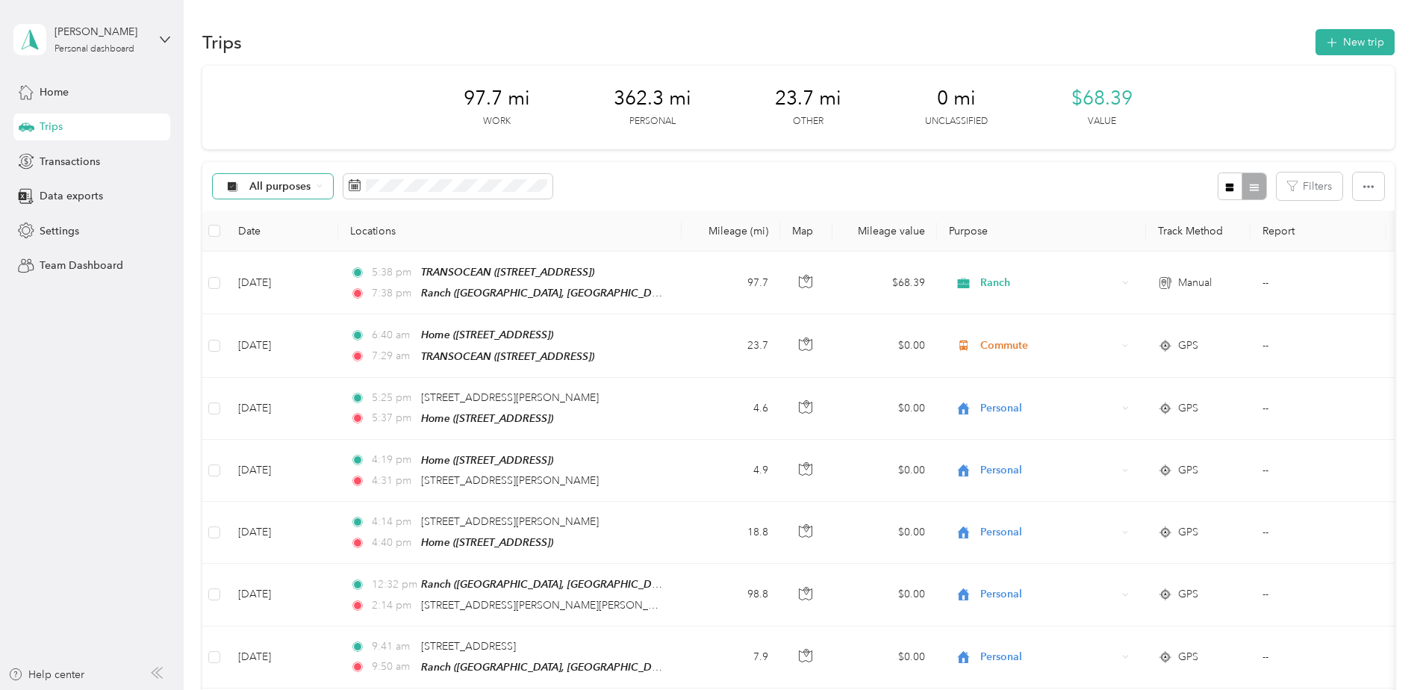
click at [267, 265] on li "Work" at bounding box center [272, 258] width 119 height 26
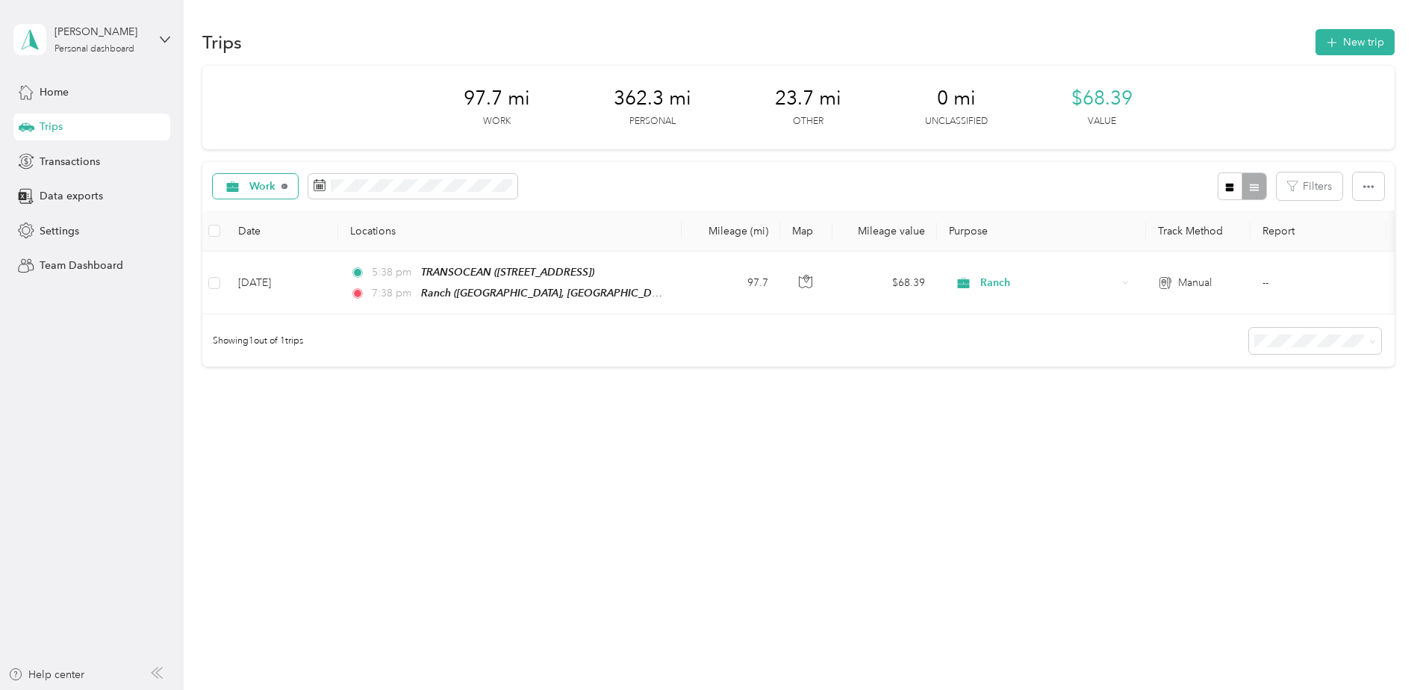
click at [283, 184] on icon at bounding box center [284, 187] width 6 height 6
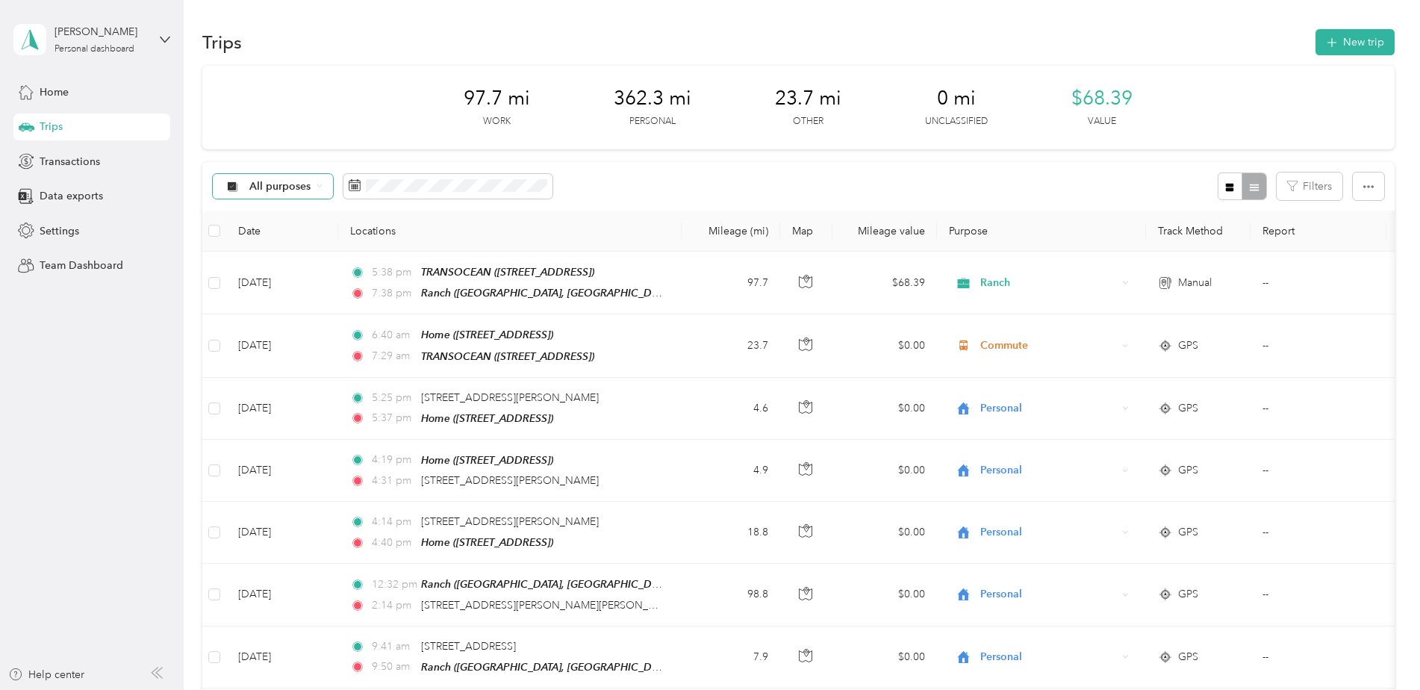
click at [283, 184] on span "All purposes" at bounding box center [280, 186] width 62 height 10
click at [268, 340] on span "Other" at bounding box center [285, 344] width 72 height 16
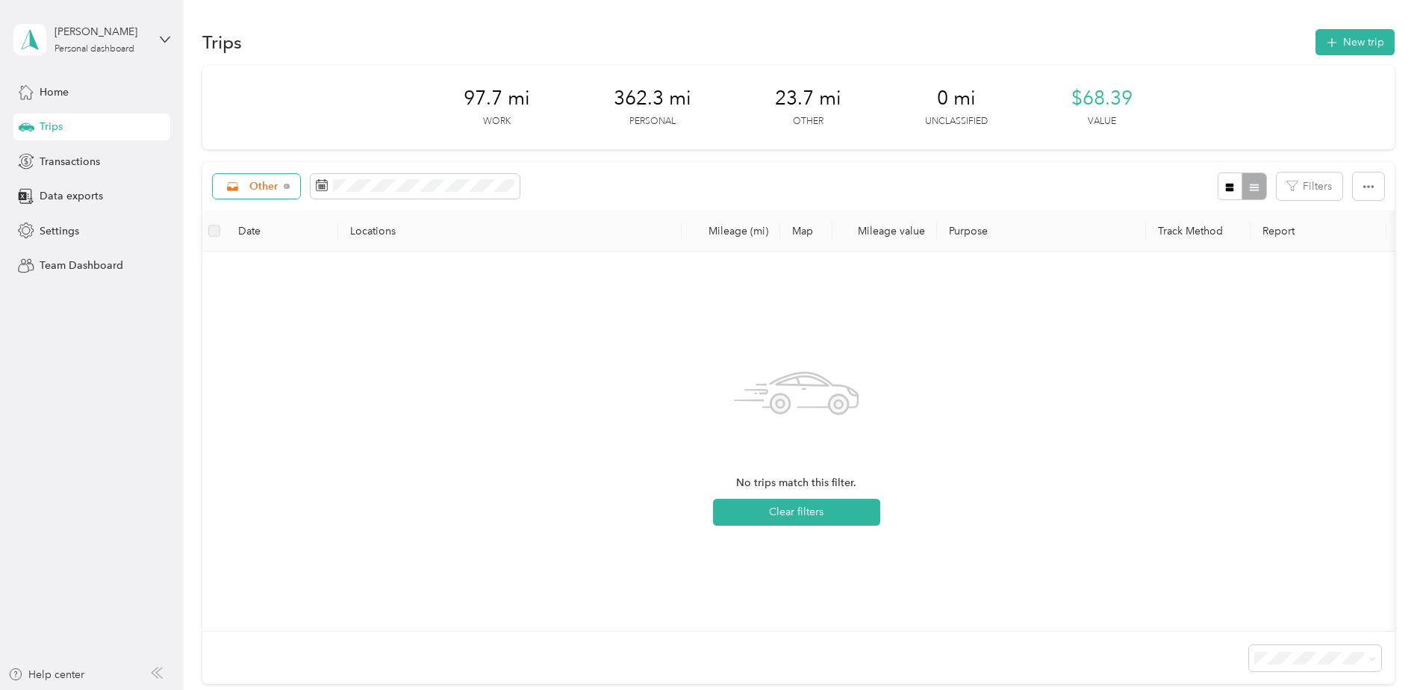
click at [579, 168] on div "Other Filters" at bounding box center [798, 186] width 1192 height 49
click at [280, 185] on div "Other" at bounding box center [257, 186] width 88 height 25
click at [263, 233] on span "Unclassified" at bounding box center [279, 233] width 61 height 16
click at [311, 184] on div "Unclassified" at bounding box center [272, 186] width 119 height 25
click at [286, 209] on span "All purposes" at bounding box center [288, 210] width 78 height 16
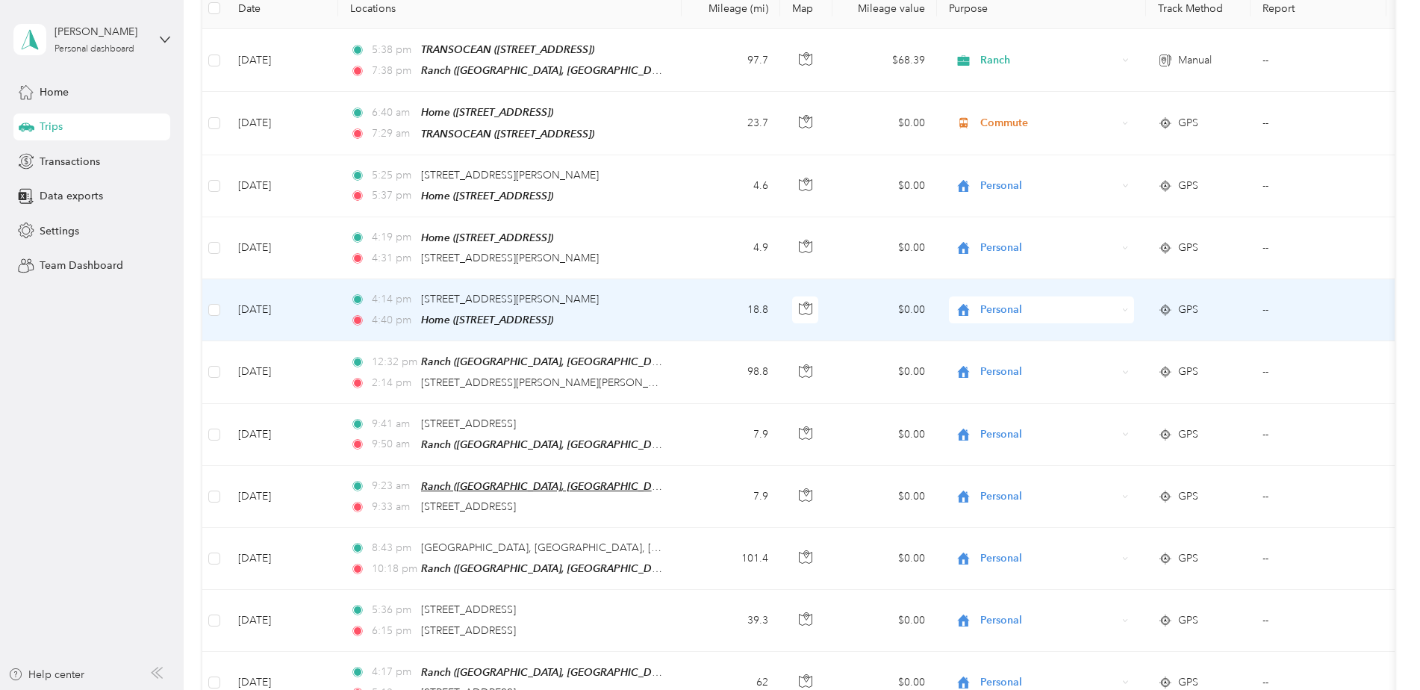
scroll to position [222, 0]
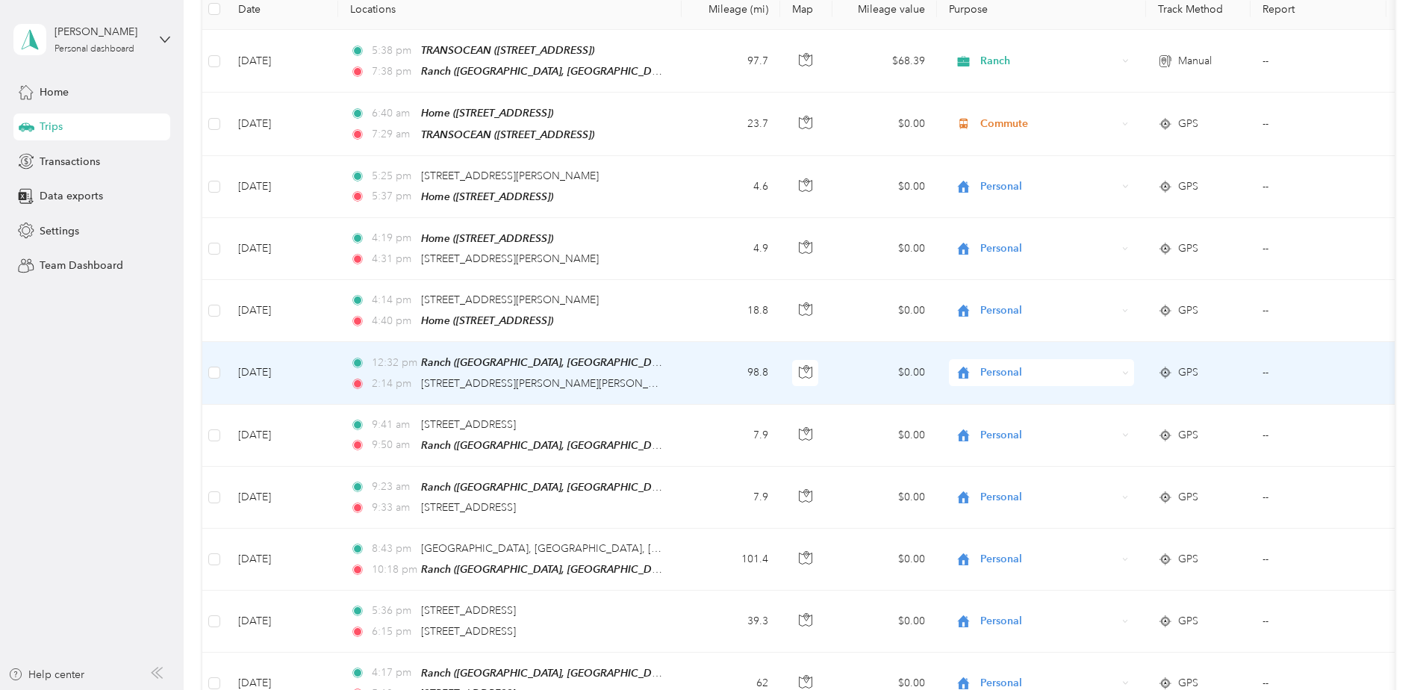
click at [1012, 364] on span "Personal" at bounding box center [1048, 372] width 137 height 16
click at [1004, 455] on ol "Work Personal Ranch Other Other Charity Medical Moving Commute" at bounding box center [1041, 478] width 185 height 209
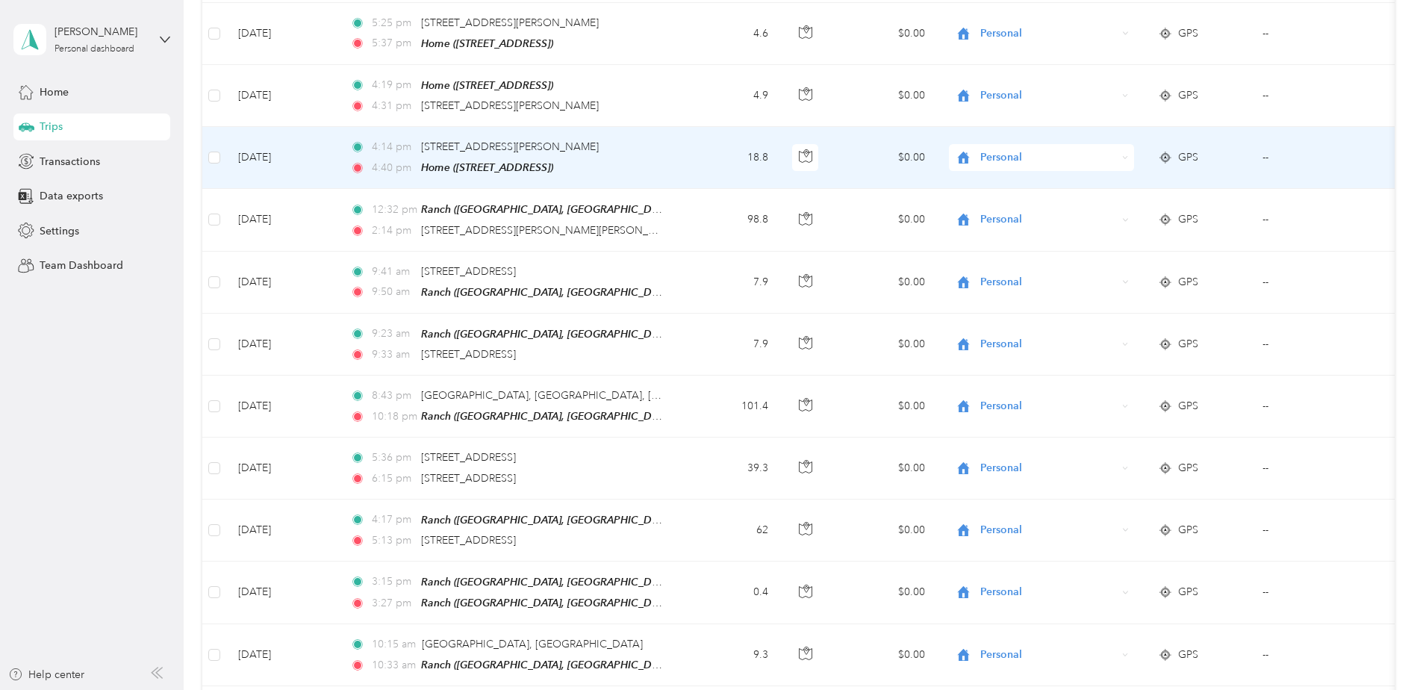
scroll to position [376, 0]
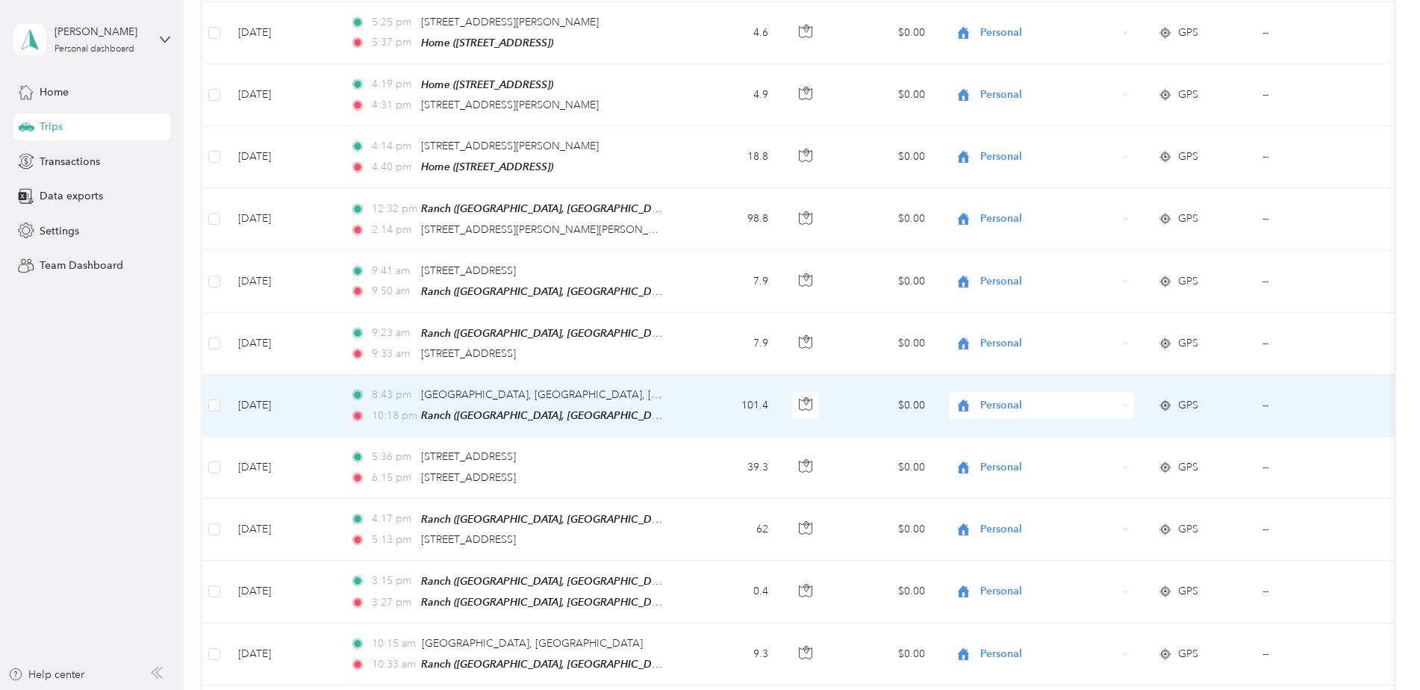
click at [1000, 397] on span "Personal" at bounding box center [1048, 405] width 137 height 16
click at [1003, 397] on span "Personal" at bounding box center [1048, 405] width 137 height 16
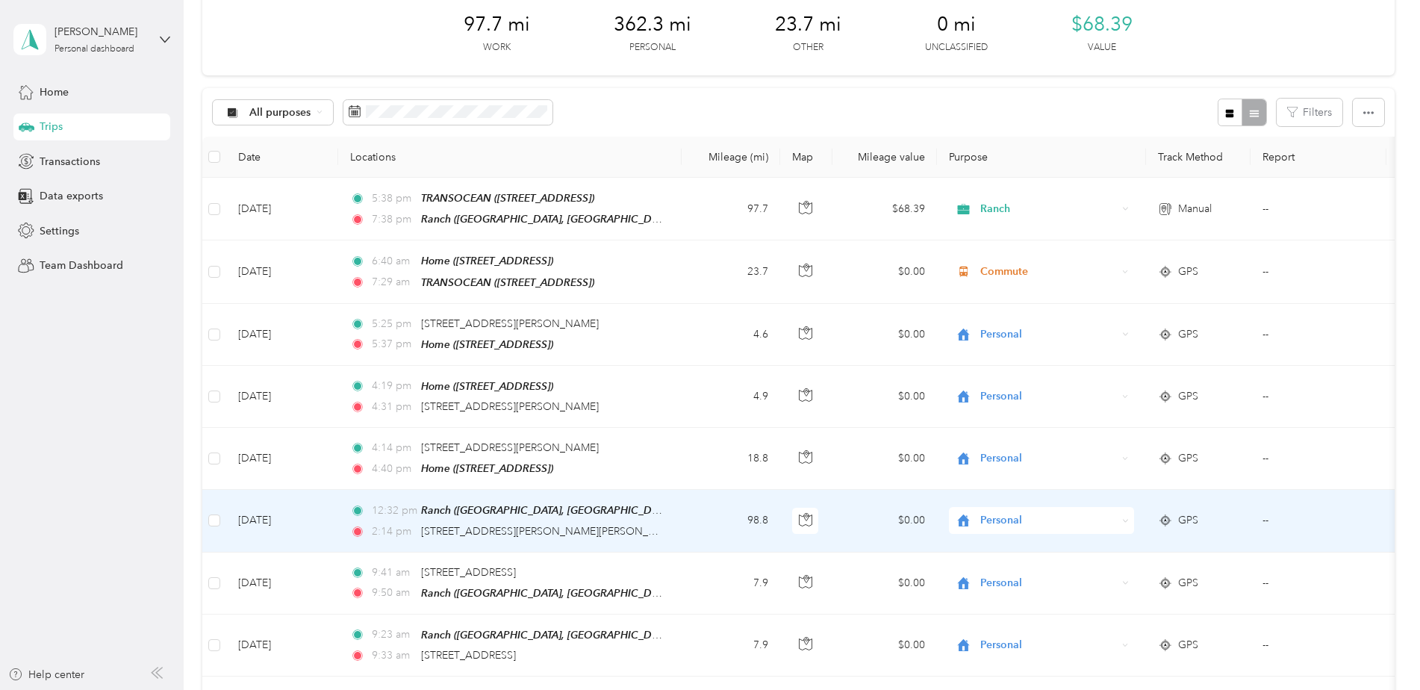
scroll to position [0, 0]
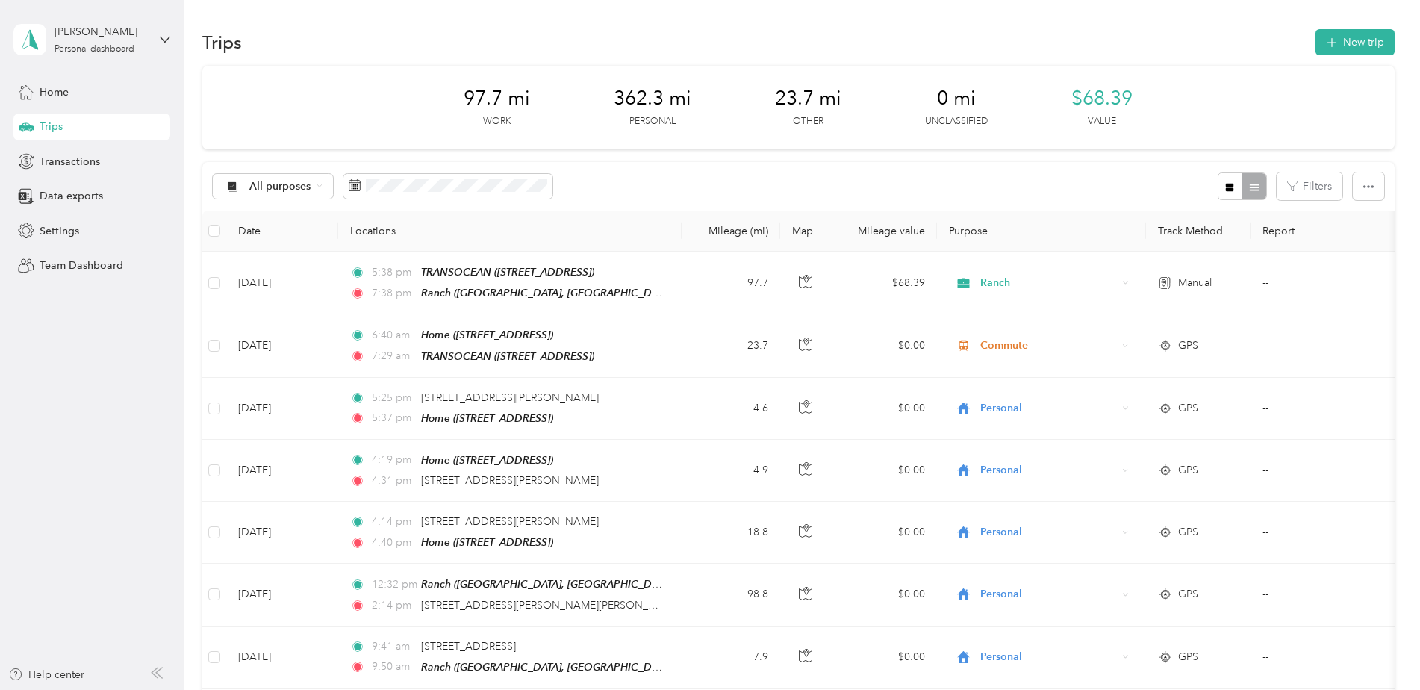
click at [1056, 186] on div "All purposes Filters" at bounding box center [798, 186] width 1192 height 49
click at [1328, 40] on icon "button" at bounding box center [1332, 43] width 10 height 10
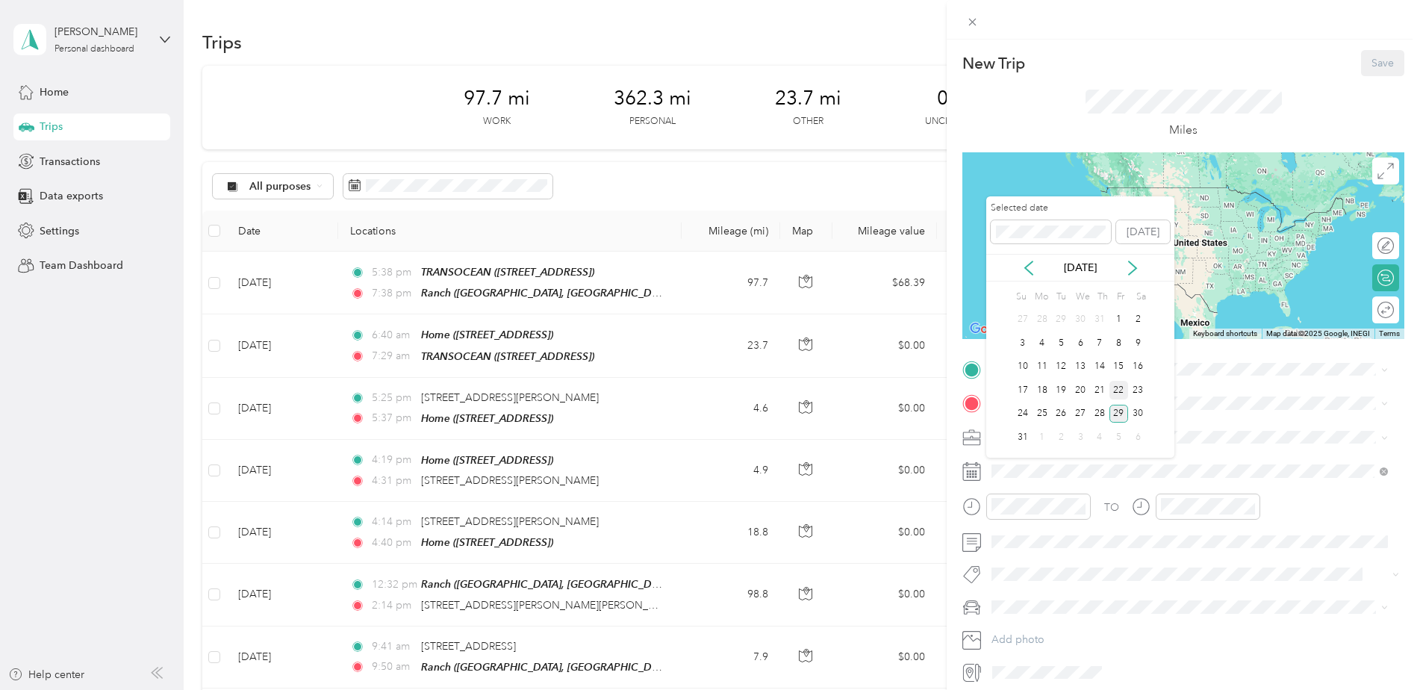
click at [1120, 386] on div "22" at bounding box center [1118, 390] width 19 height 19
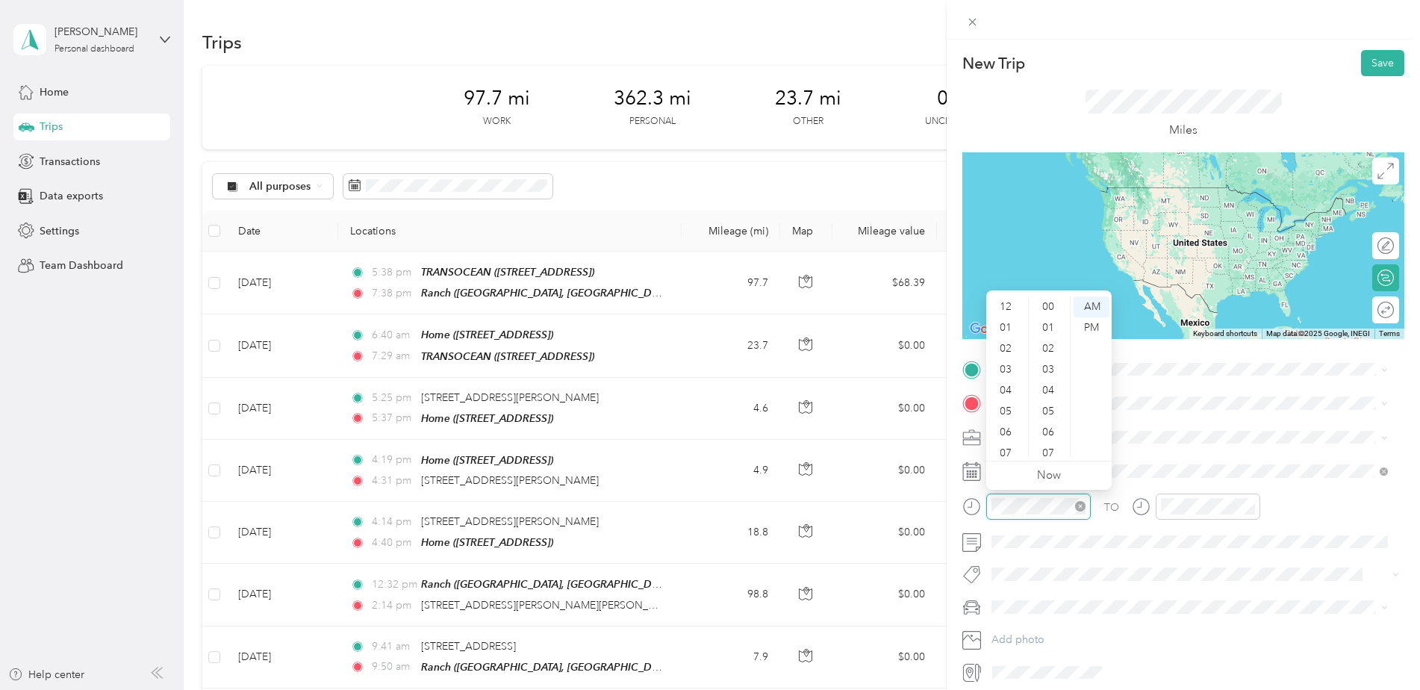
scroll to position [90, 0]
click at [1083, 327] on div "PM" at bounding box center [1092, 327] width 36 height 21
click at [1005, 335] on div "02" at bounding box center [1007, 336] width 36 height 21
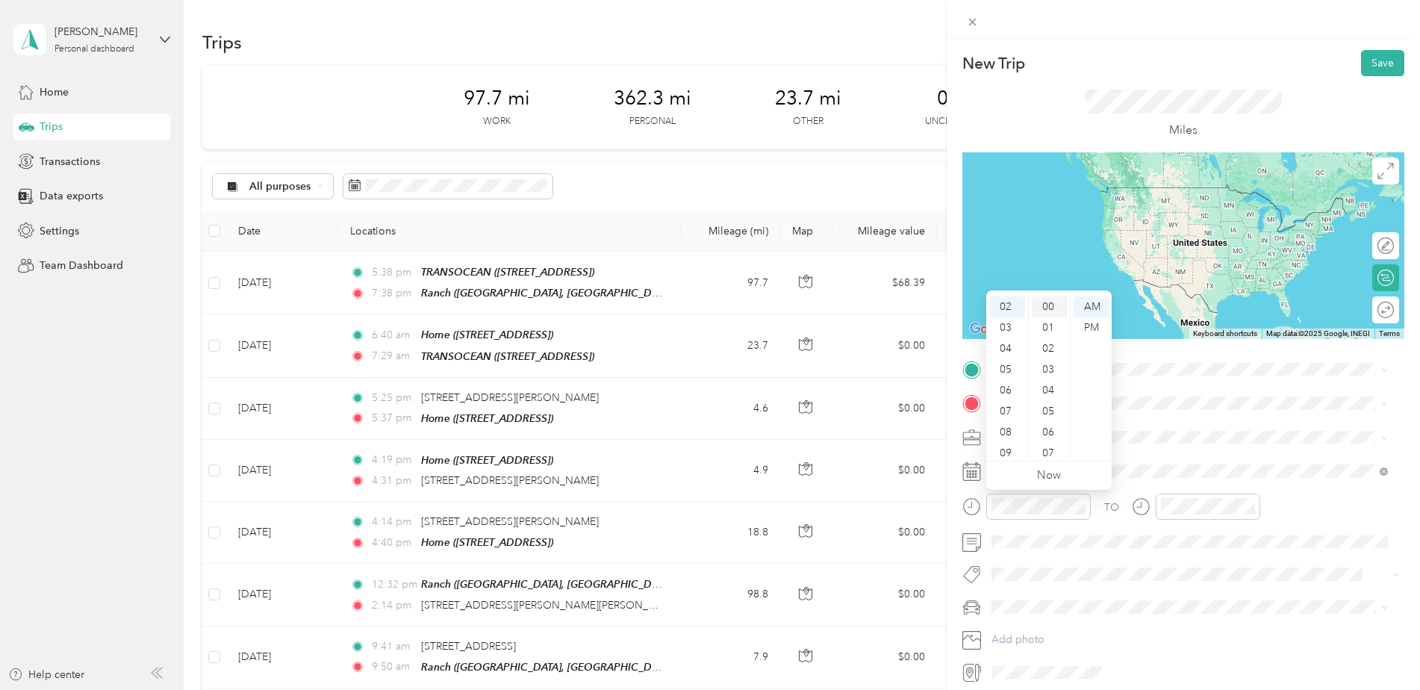
click at [1050, 308] on div "00" at bounding box center [1050, 306] width 36 height 21
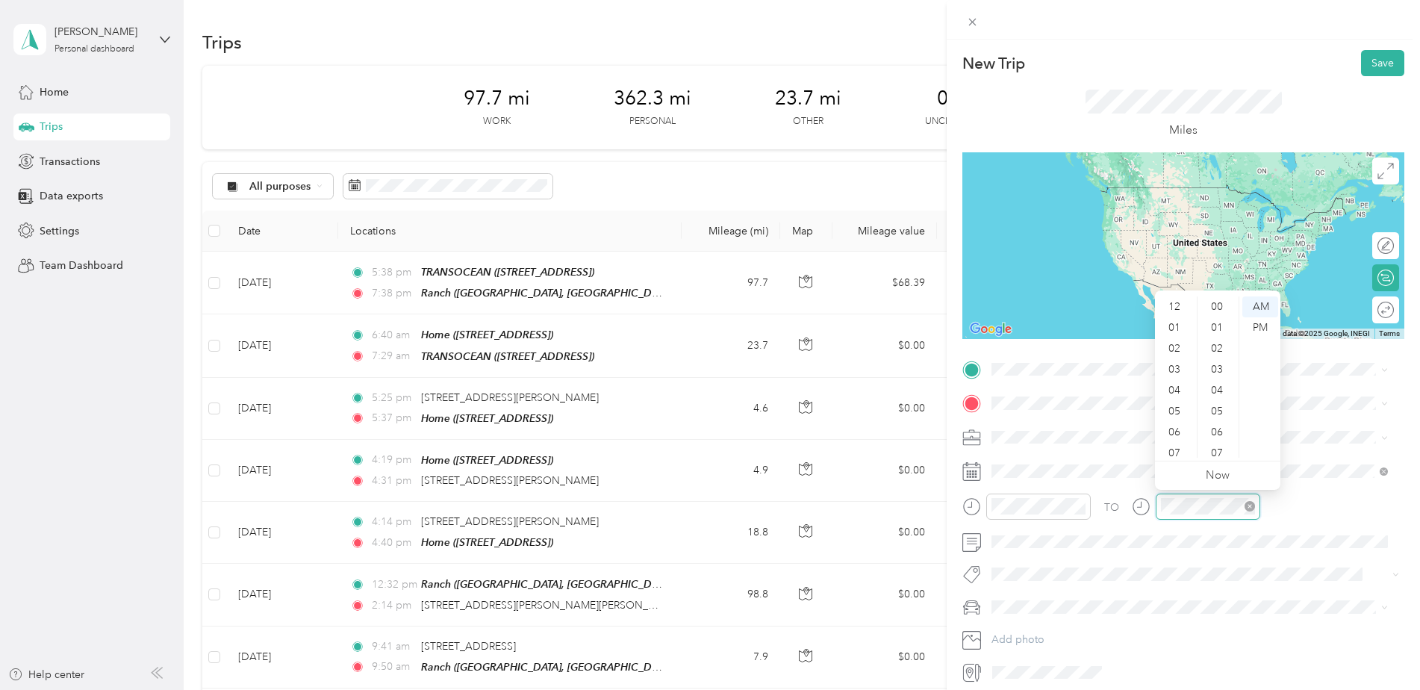
scroll to position [90, 0]
click at [1175, 297] on div "04" at bounding box center [1176, 300] width 36 height 21
click at [1263, 331] on div "PM" at bounding box center [1260, 327] width 36 height 21
click at [1220, 475] on link "Now" at bounding box center [1218, 475] width 24 height 14
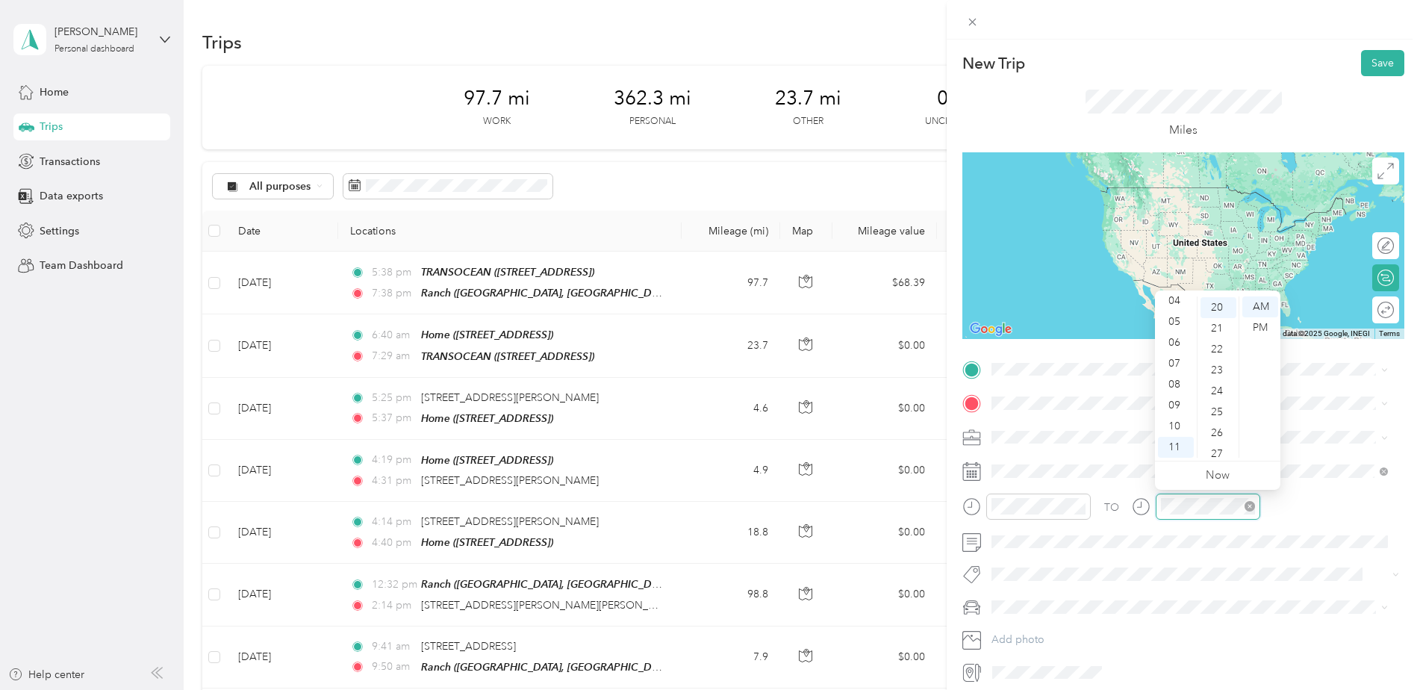
scroll to position [418, 0]
click at [1179, 308] on div "04" at bounding box center [1176, 300] width 36 height 21
click at [1259, 324] on div "PM" at bounding box center [1260, 327] width 36 height 21
click at [1321, 410] on span at bounding box center [1195, 403] width 418 height 24
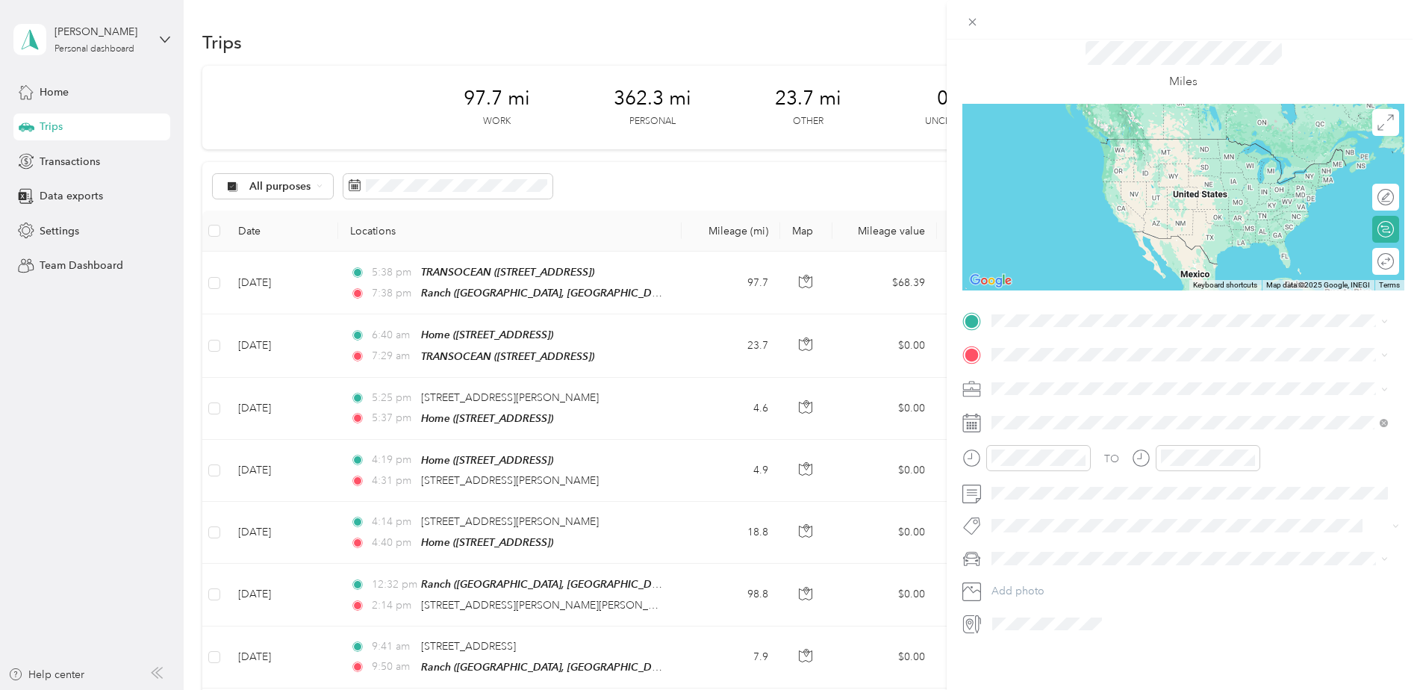
scroll to position [60, 0]
click at [1007, 451] on span "Ranch" at bounding box center [1011, 454] width 28 height 13
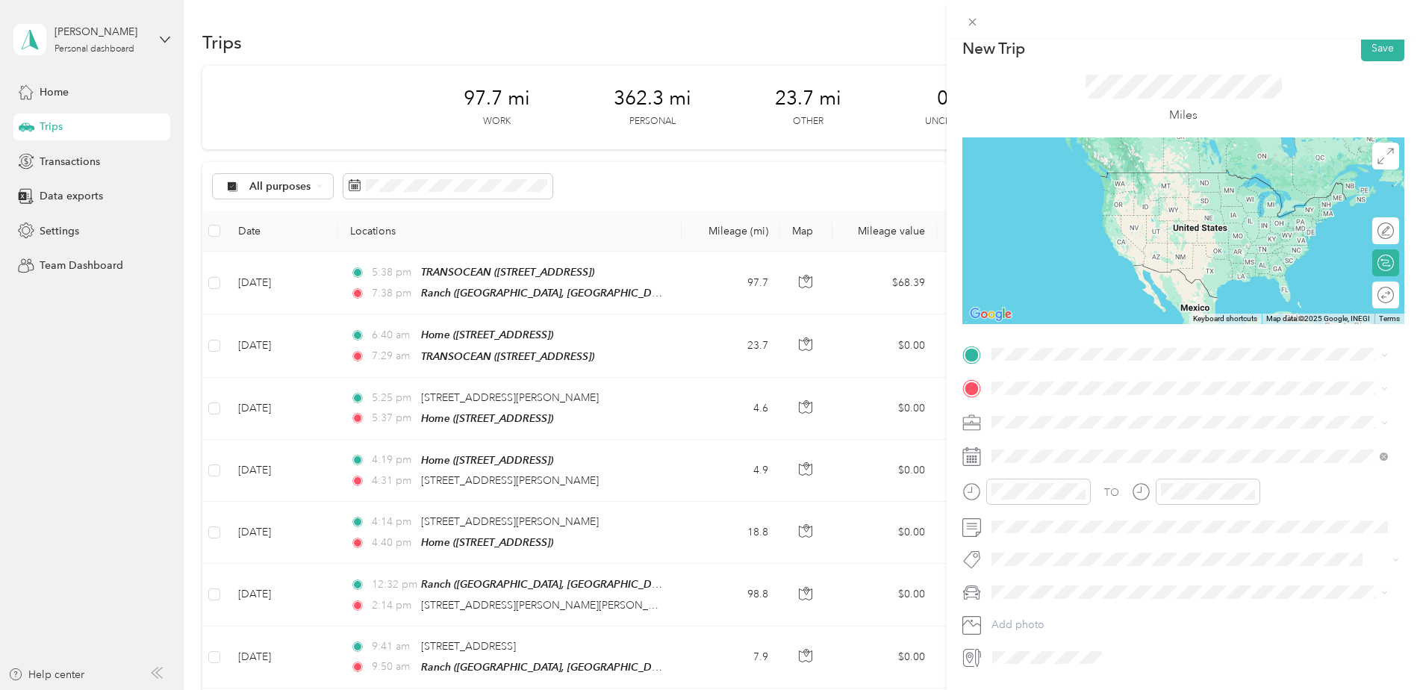
scroll to position [0, 0]
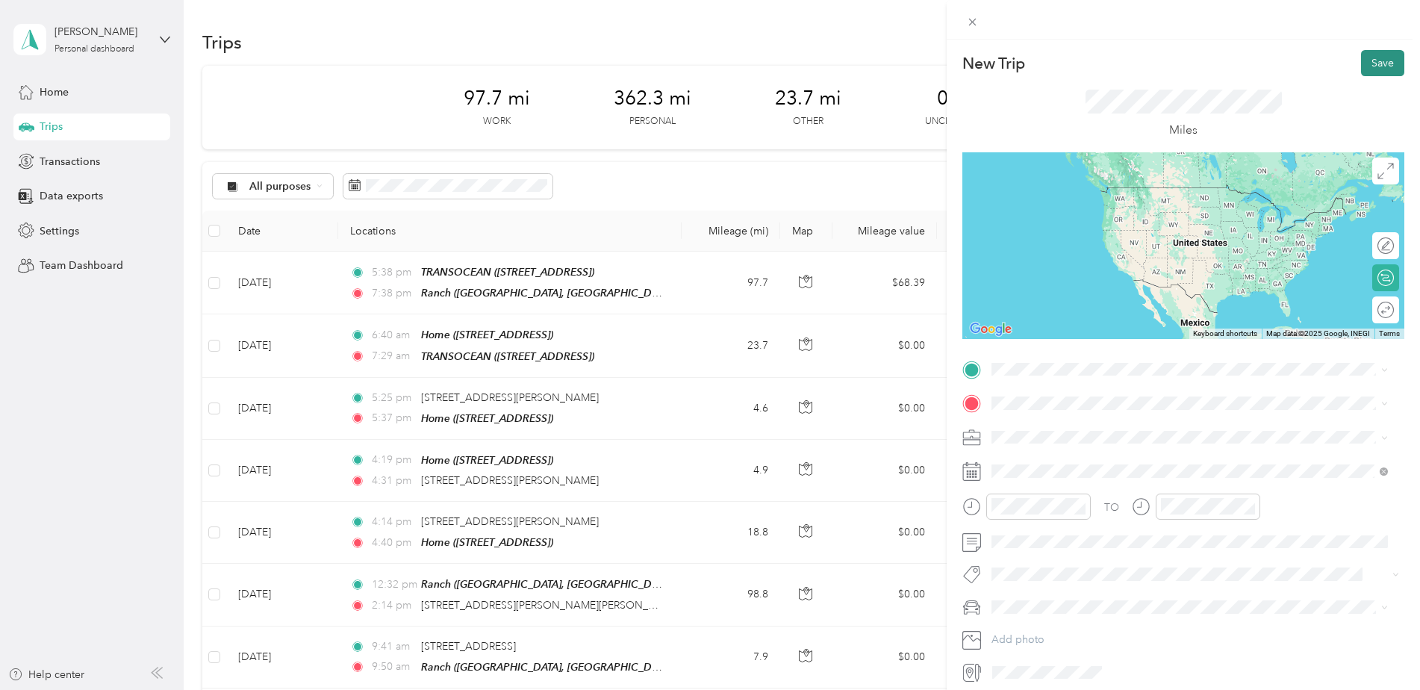
click at [1367, 68] on button "Save" at bounding box center [1382, 63] width 43 height 26
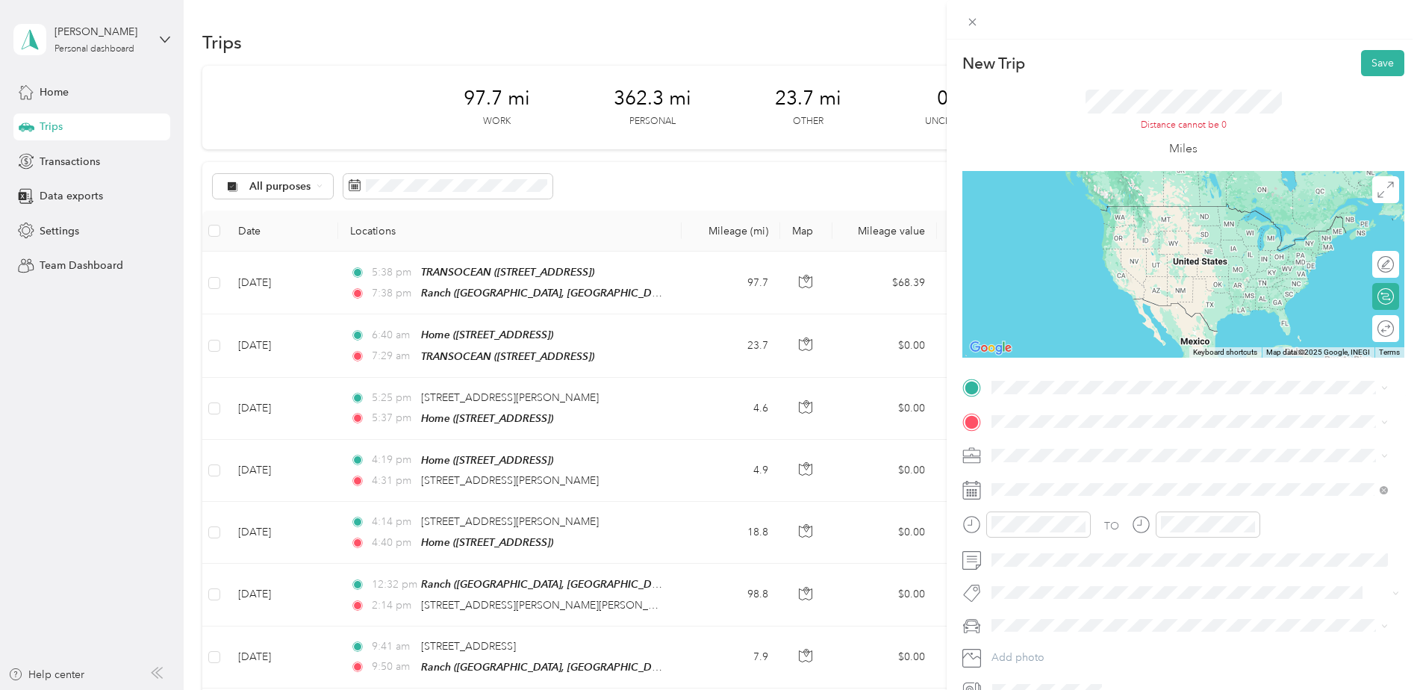
click at [1032, 502] on div "Home [STREET_ADDRESS]" at bounding box center [1067, 494] width 95 height 31
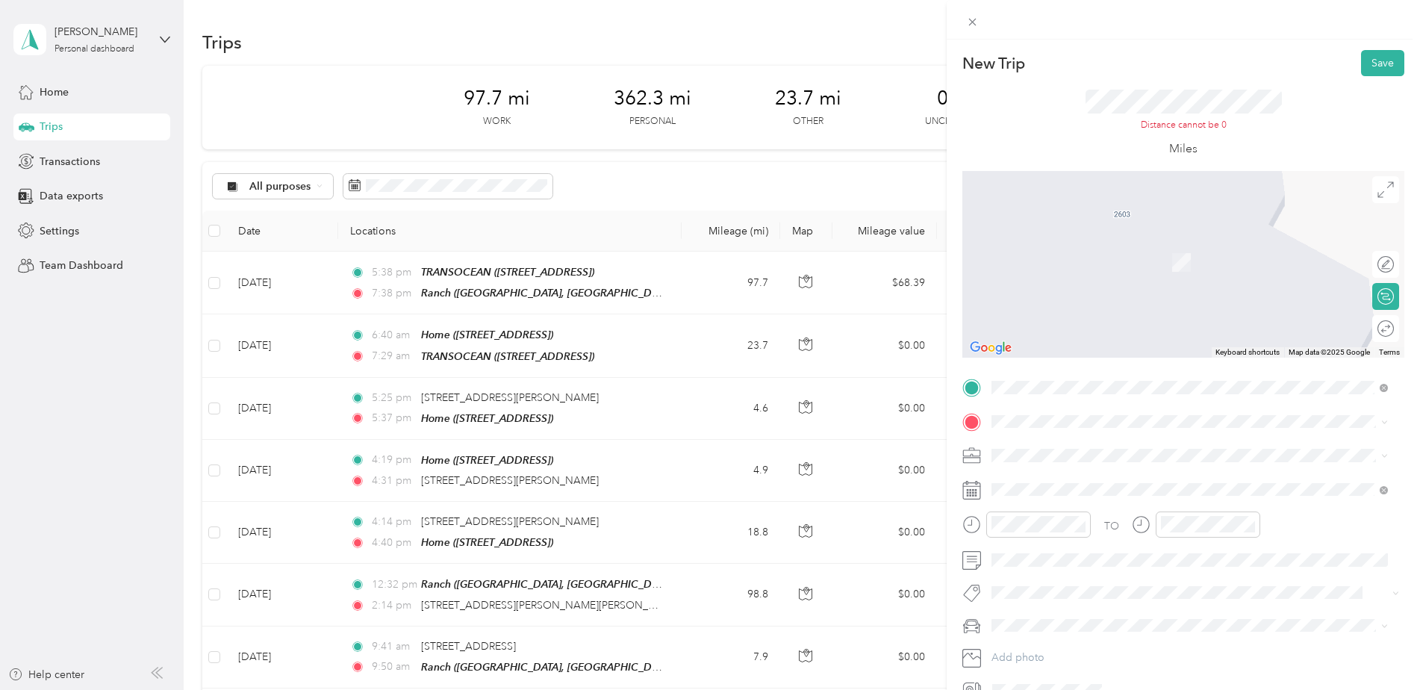
click at [999, 542] on div "Home [STREET_ADDRESS]" at bounding box center [1190, 528] width 386 height 37
click at [1012, 414] on span at bounding box center [1195, 422] width 418 height 24
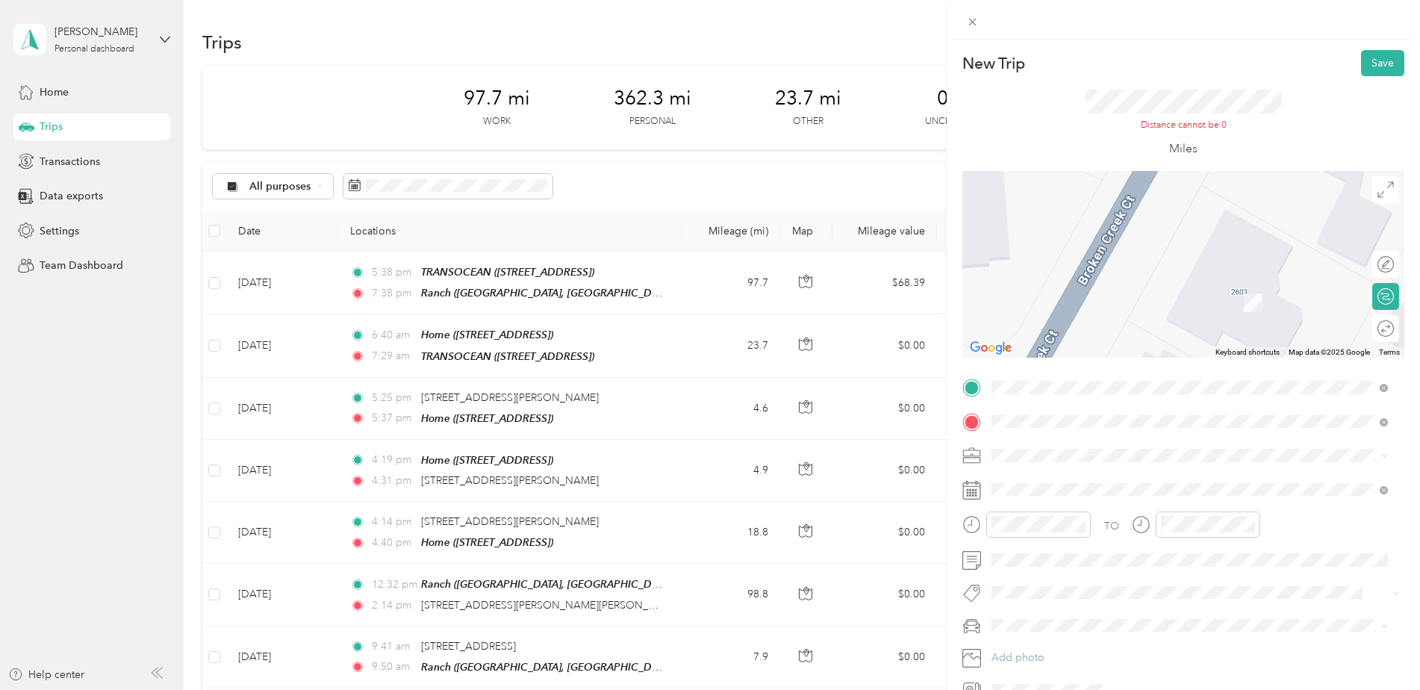
click at [1026, 579] on div "[STREET_ADDRESS]" at bounding box center [1067, 583] width 95 height 31
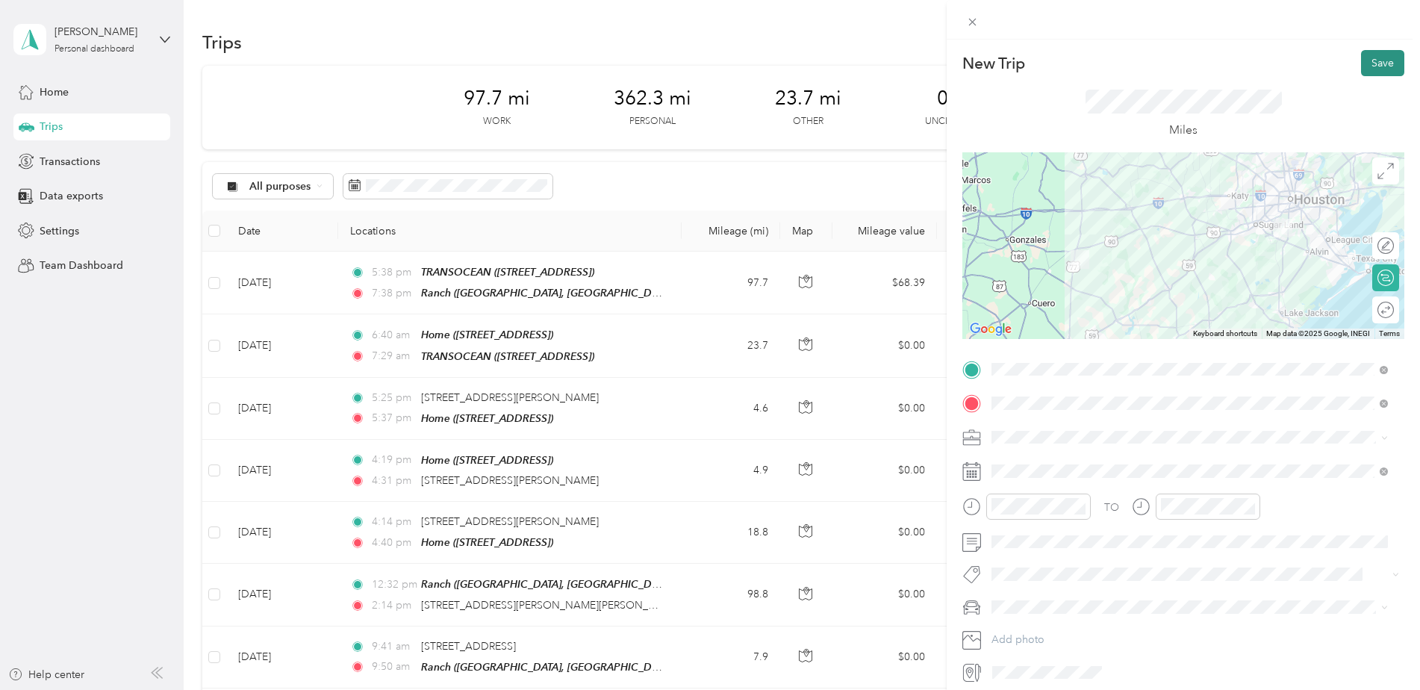
click at [1373, 57] on button "Save" at bounding box center [1382, 63] width 43 height 26
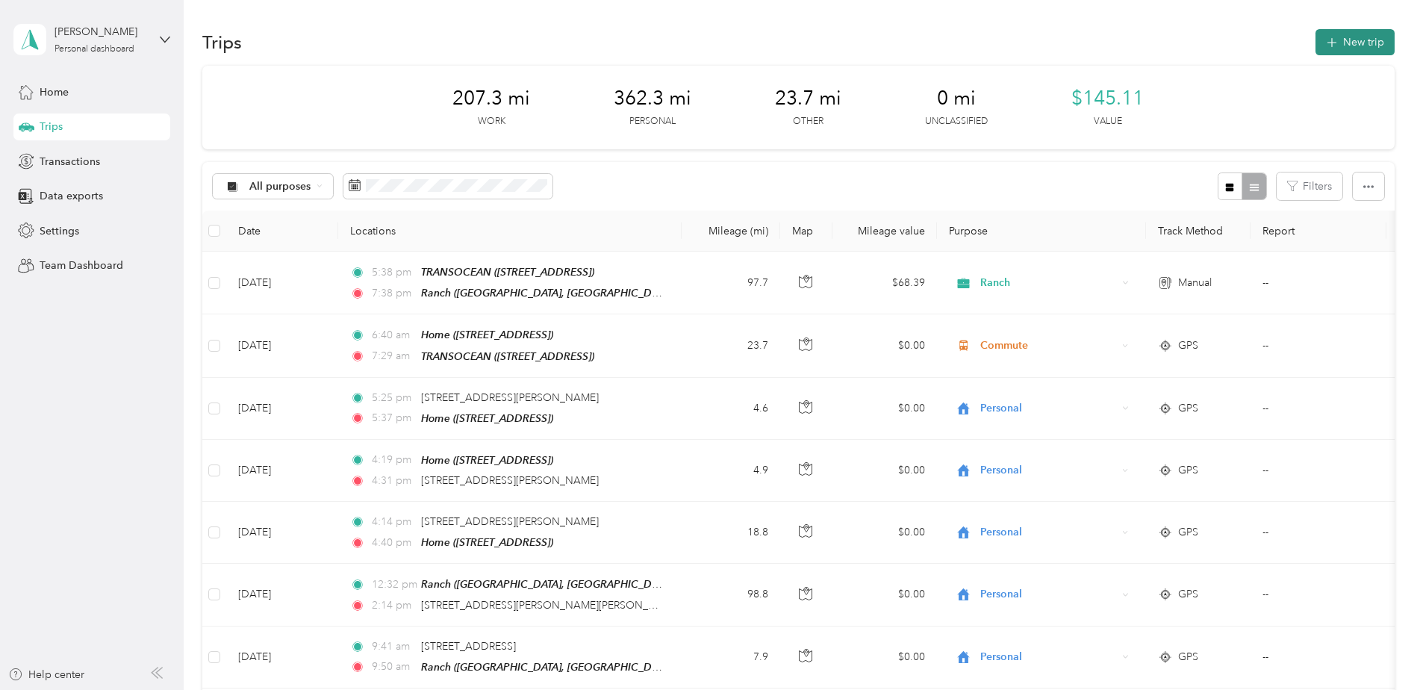
click at [1348, 37] on button "New trip" at bounding box center [1354, 42] width 79 height 26
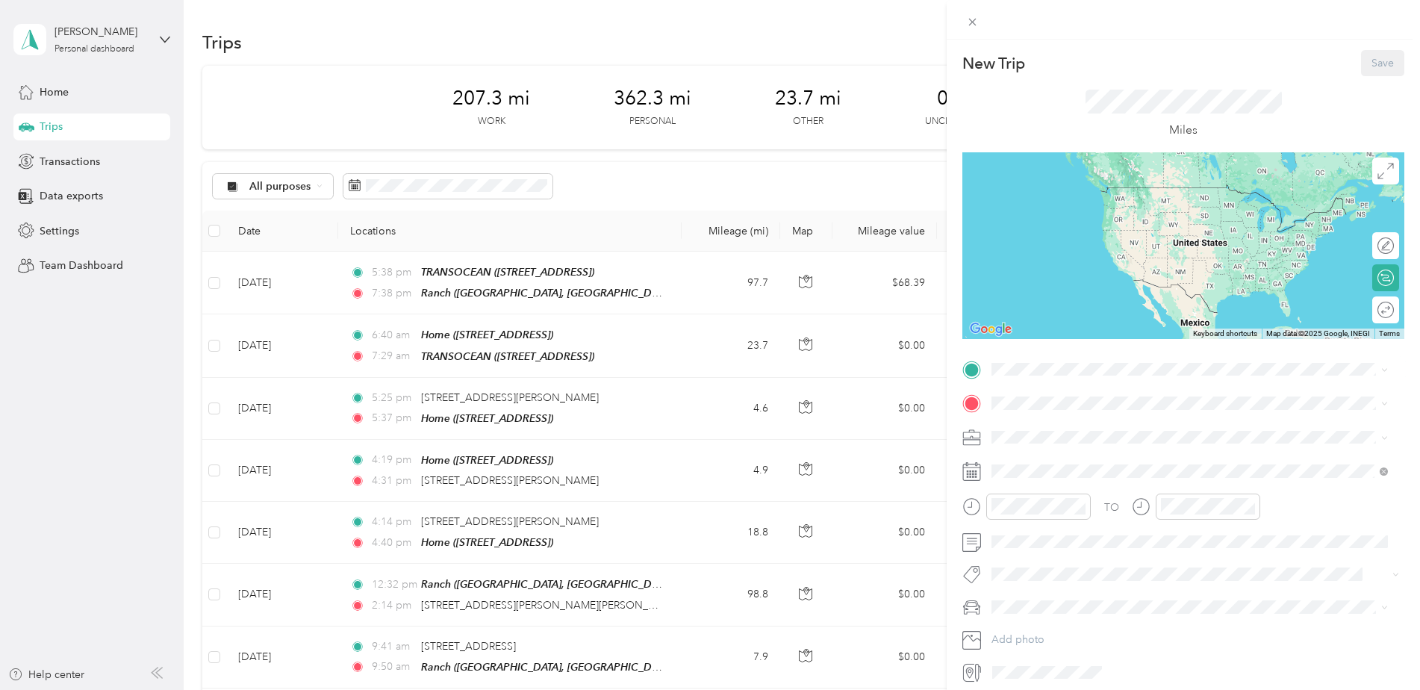
click at [1043, 485] on div "Home [STREET_ADDRESS]" at bounding box center [1067, 475] width 95 height 31
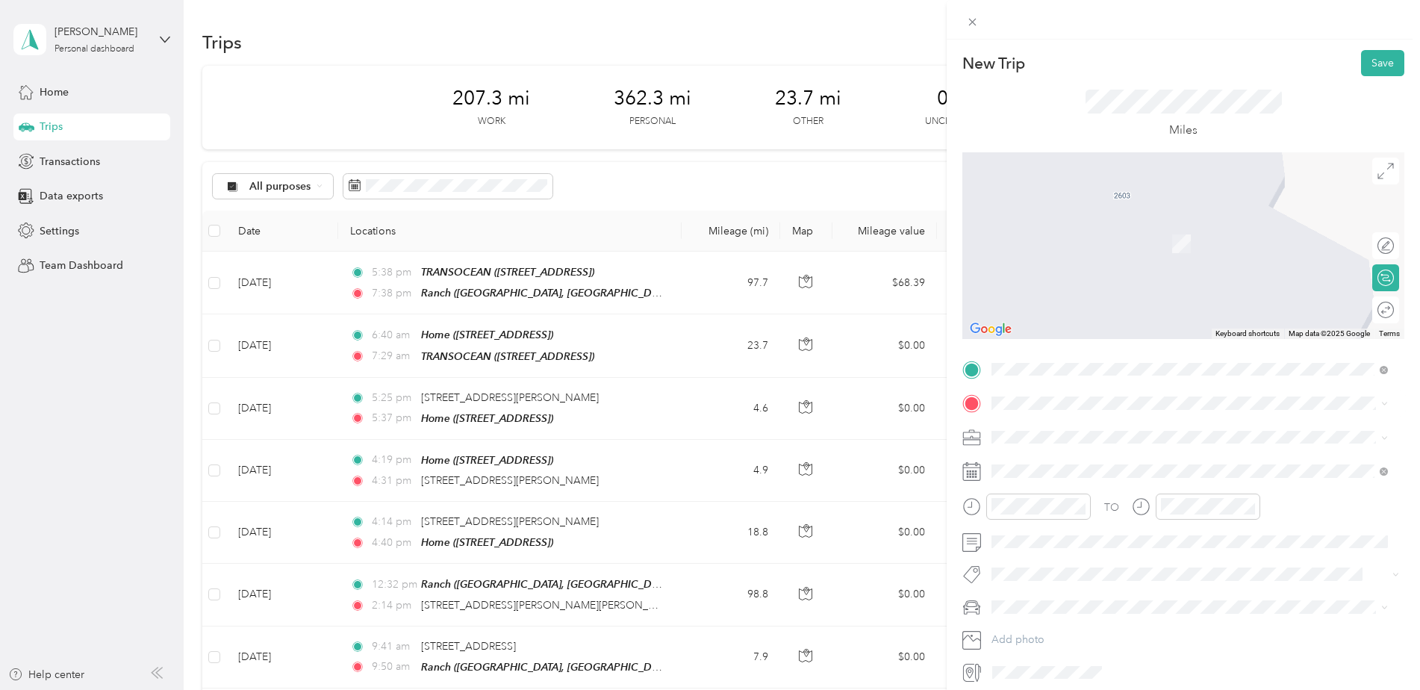
click at [1008, 561] on icon at bounding box center [1004, 557] width 15 height 15
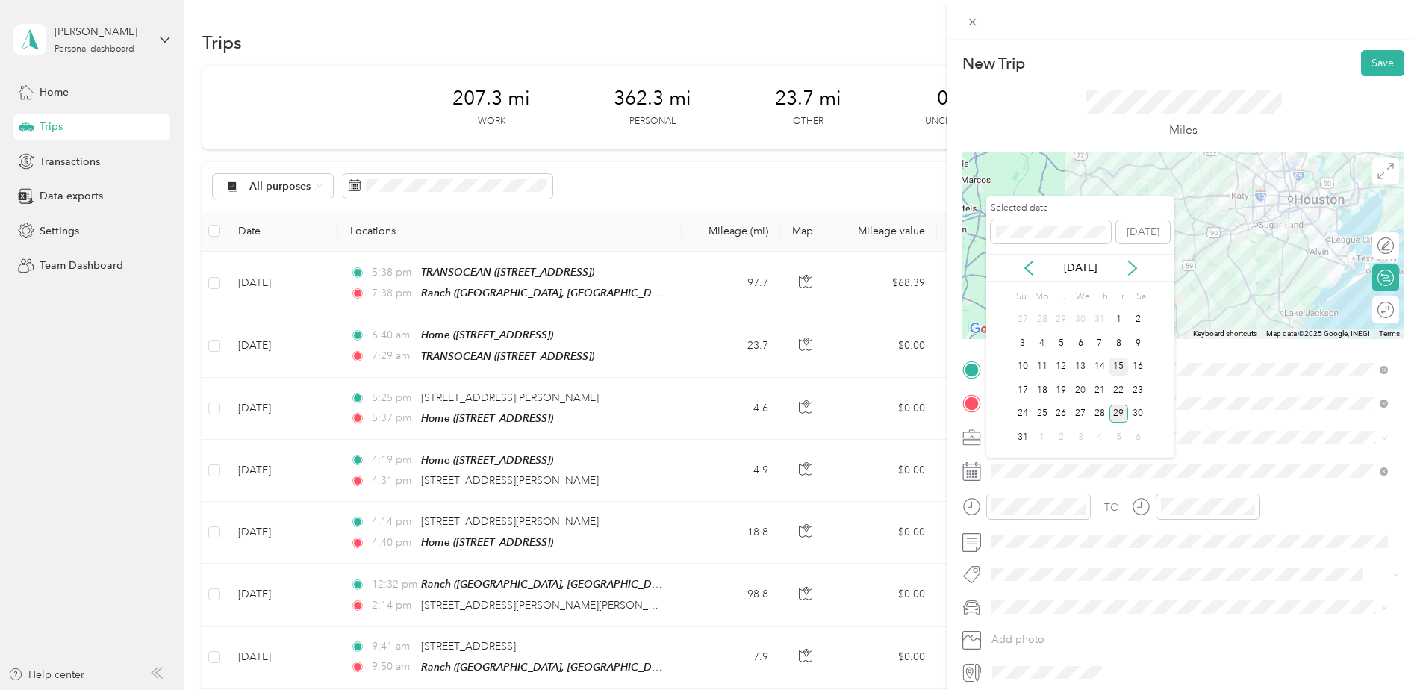
click at [1117, 360] on div "15" at bounding box center [1118, 367] width 19 height 19
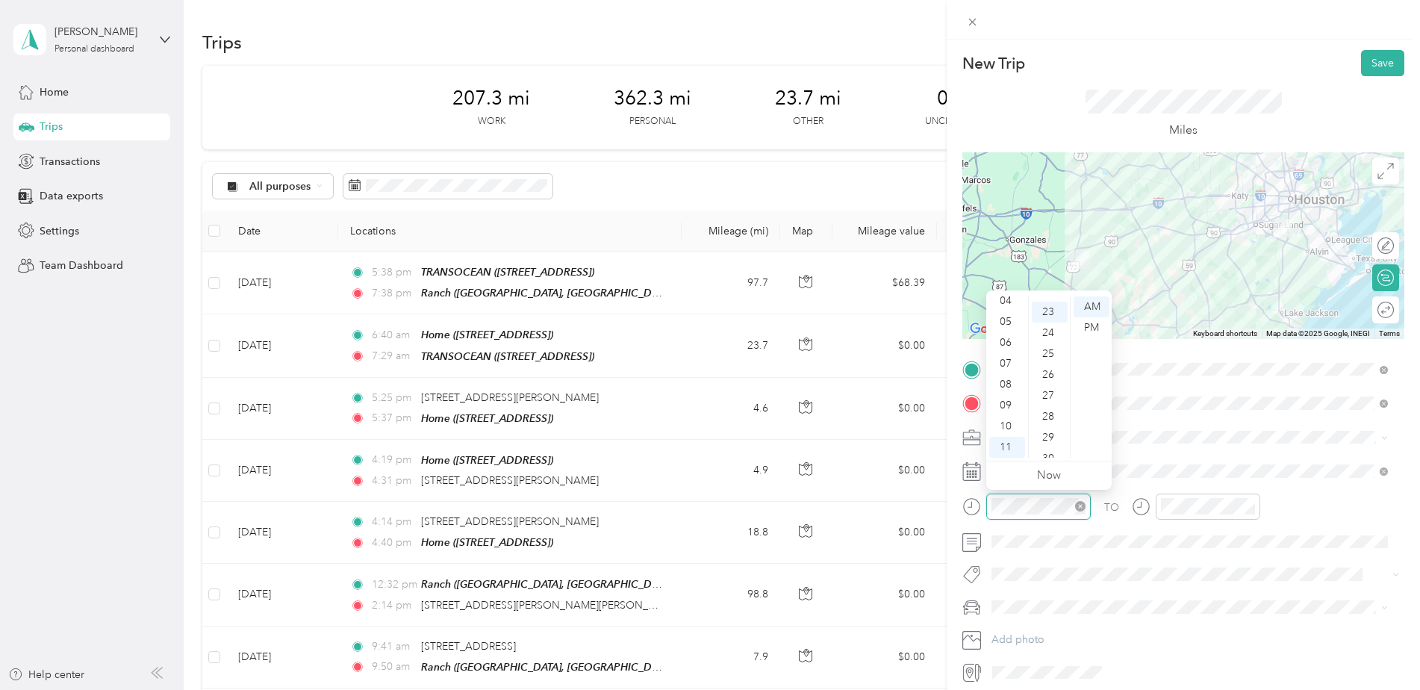
scroll to position [481, 0]
click at [1000, 315] on div "05" at bounding box center [1007, 321] width 36 height 21
click at [1086, 327] on div "PM" at bounding box center [1092, 327] width 36 height 21
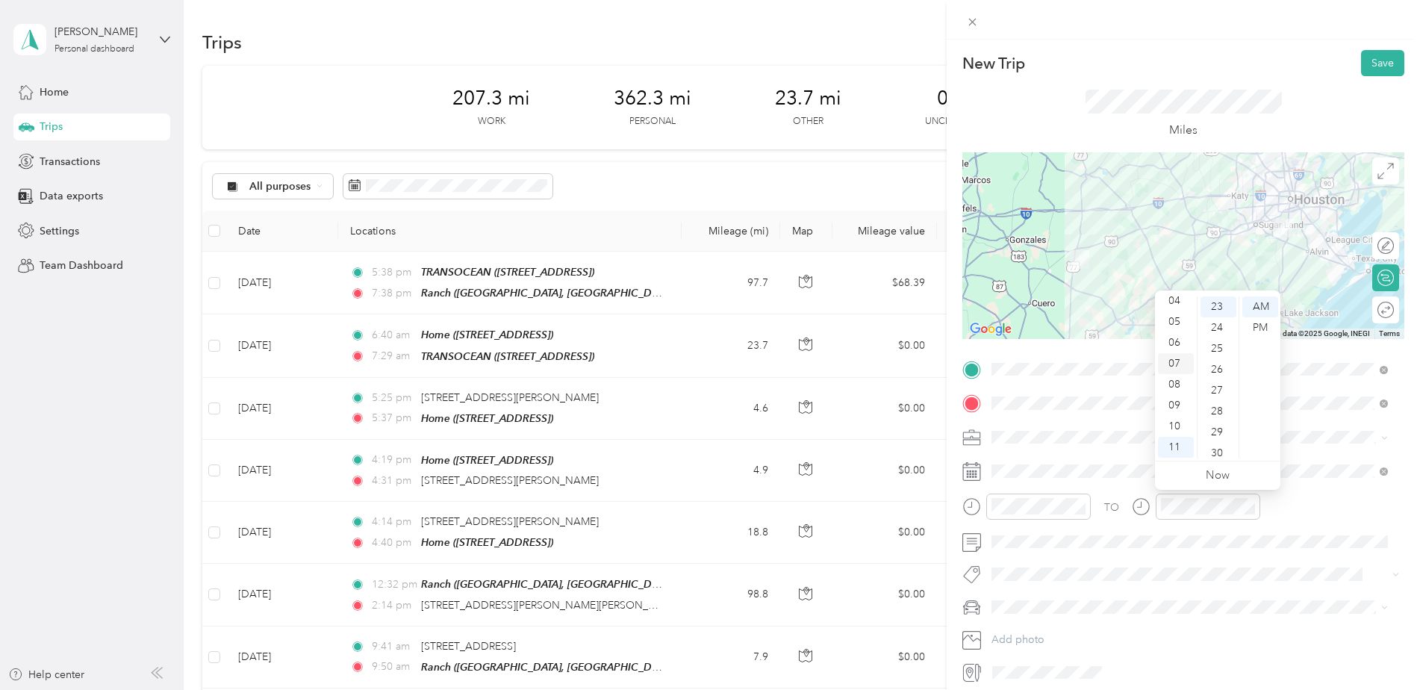
click at [1172, 354] on div "07" at bounding box center [1176, 363] width 36 height 21
click at [1253, 322] on div "PM" at bounding box center [1260, 327] width 36 height 21
click at [1018, 423] on div "TO Add photo" at bounding box center [1183, 521] width 442 height 327
click at [1010, 522] on ol "Work Personal Ranch Other Other Charity Medical Moving Commute" at bounding box center [1189, 554] width 407 height 209
click at [1372, 67] on button "Save" at bounding box center [1382, 63] width 43 height 26
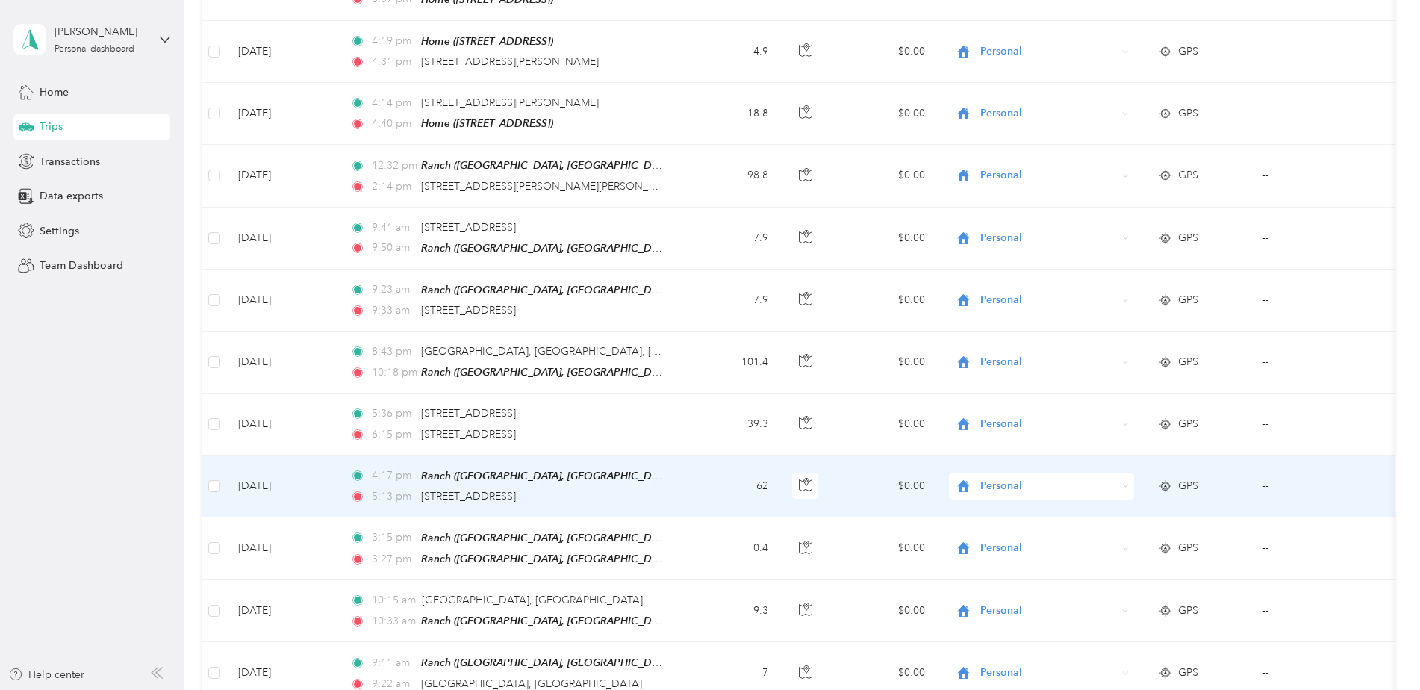
scroll to position [0, 0]
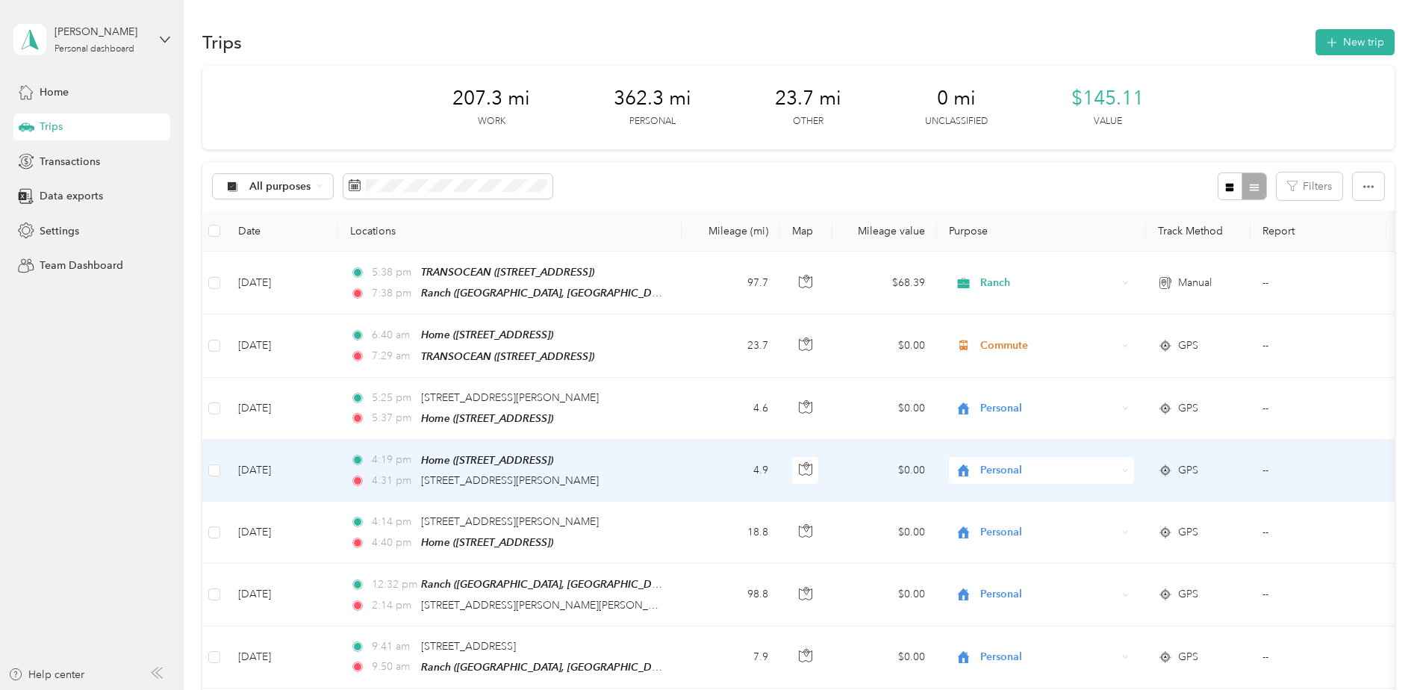
click at [1095, 457] on div "Personal" at bounding box center [1041, 470] width 185 height 27
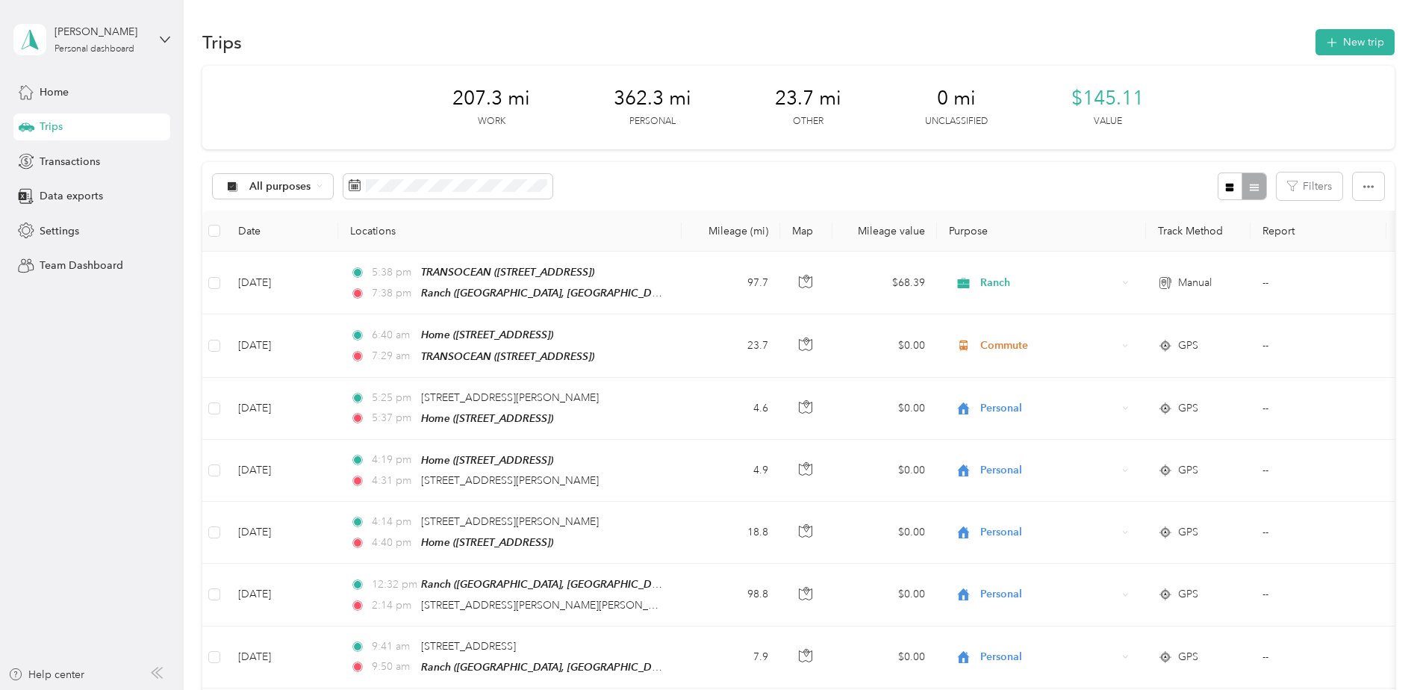
click at [1226, 104] on div "207.3 mi Work 362.3 mi Personal 23.7 mi Other 0 mi Unclassified $145.11 Value" at bounding box center [798, 108] width 1192 height 84
click at [34, 93] on icon at bounding box center [26, 92] width 16 height 16
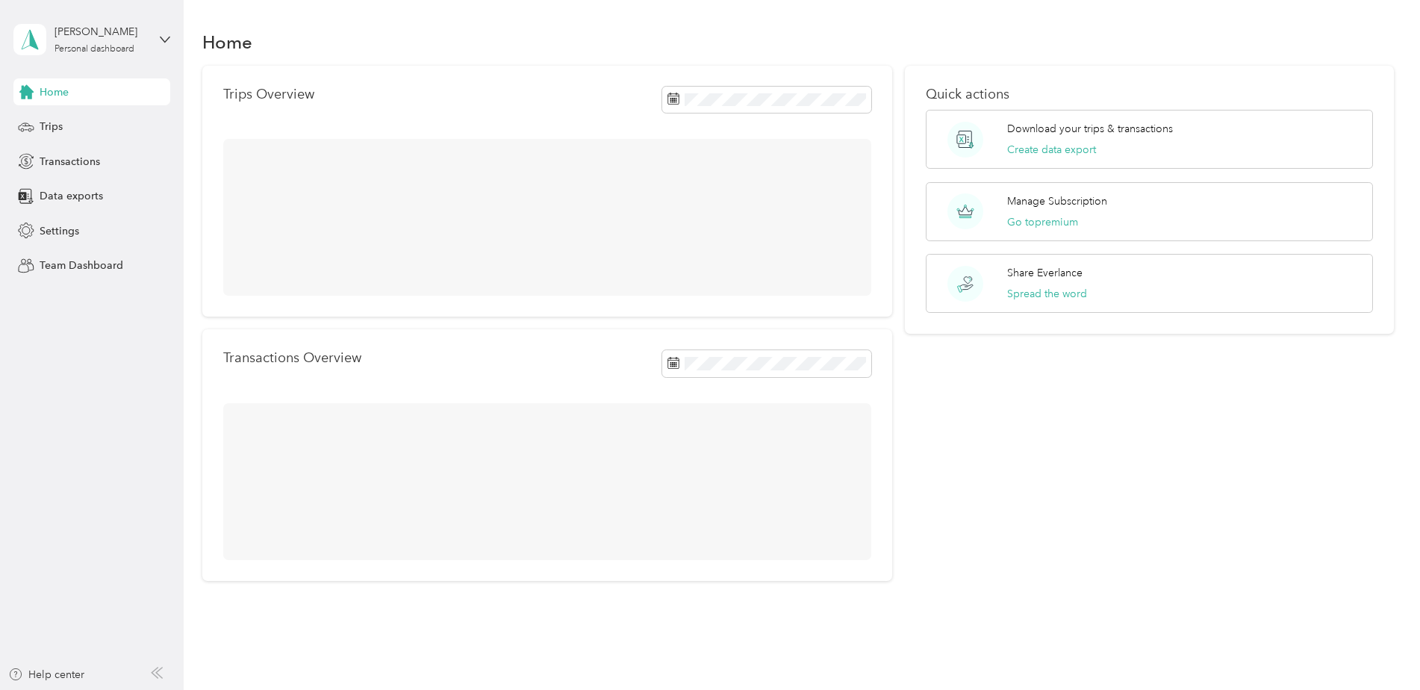
click at [34, 93] on icon at bounding box center [26, 92] width 14 height 14
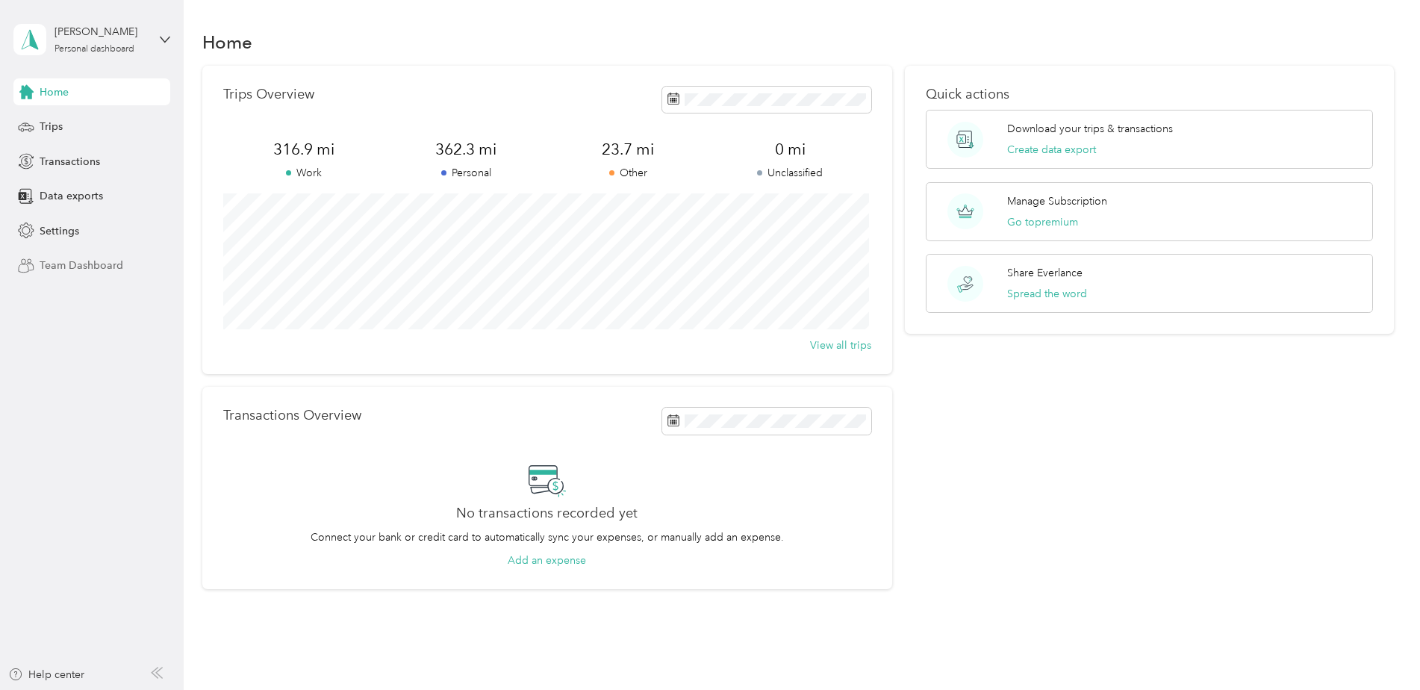
click at [90, 269] on span "Team Dashboard" at bounding box center [82, 266] width 84 height 16
